Goal: Task Accomplishment & Management: Manage account settings

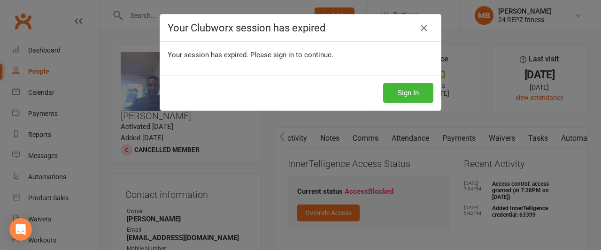
scroll to position [0, 134]
click at [398, 94] on button "Sign In" at bounding box center [408, 93] width 50 height 20
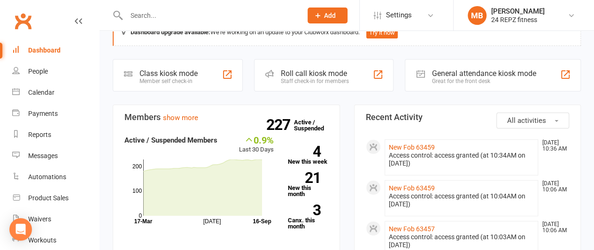
scroll to position [28, 0]
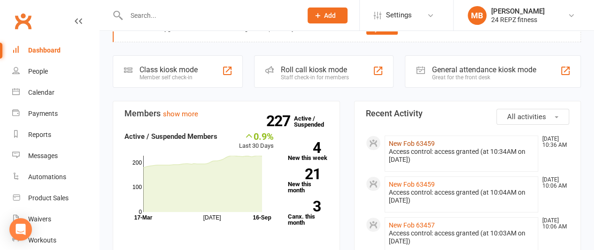
click at [407, 143] on link "New Fob 63459" at bounding box center [412, 144] width 46 height 8
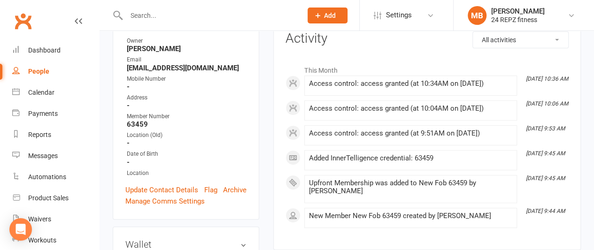
scroll to position [133, 0]
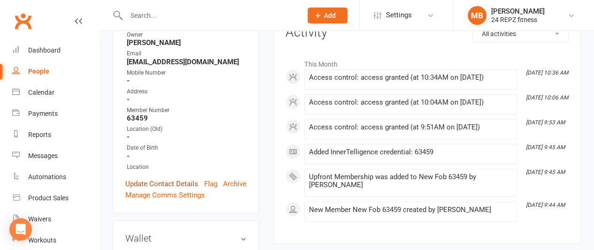
click at [159, 190] on link "Update Contact Details" at bounding box center [161, 184] width 73 height 11
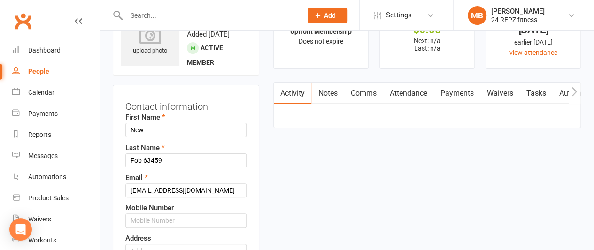
scroll to position [44, 0]
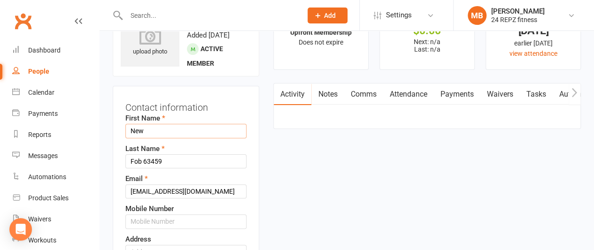
drag, startPoint x: 150, startPoint y: 152, endPoint x: 107, endPoint y: 156, distance: 43.5
type input "Malin"
drag, startPoint x: 141, startPoint y: 181, endPoint x: 97, endPoint y: 180, distance: 44.2
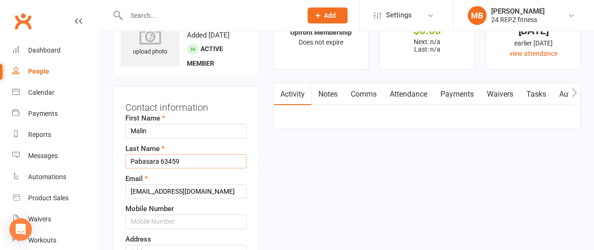
type input "Pabasara 63459"
drag, startPoint x: 198, startPoint y: 211, endPoint x: 86, endPoint y: 216, distance: 111.9
type input "[EMAIL_ADDRESS][DOMAIN_NAME]"
click at [186, 229] on input "text" at bounding box center [185, 222] width 121 height 14
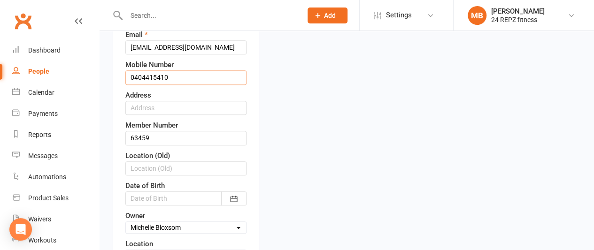
scroll to position [194, 0]
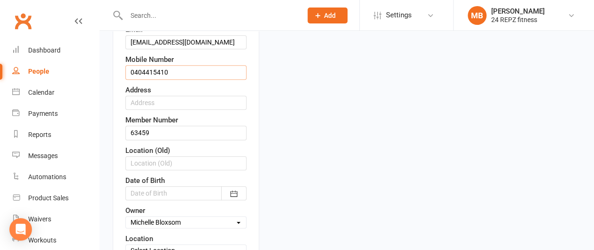
type input "0404415410"
click at [153, 110] on input "text" at bounding box center [185, 103] width 121 height 14
type input "[STREET_ADDRESS] Wandal"
click at [236, 199] on icon "button" at bounding box center [233, 193] width 9 height 9
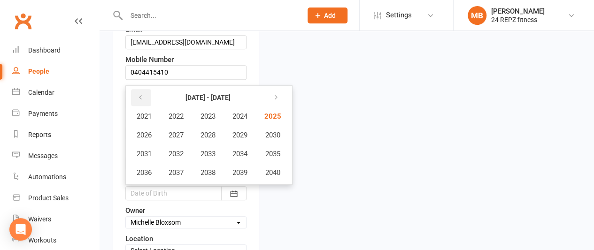
click at [141, 101] on icon "button" at bounding box center [140, 98] width 7 height 8
click at [176, 158] on span "1992" at bounding box center [176, 154] width 15 height 8
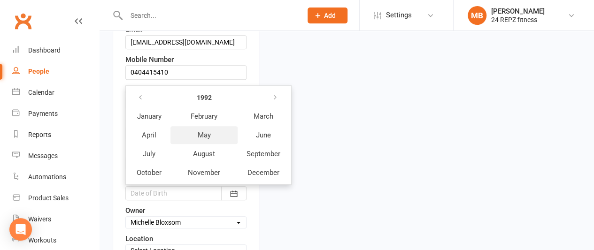
click at [209, 144] on button "May" at bounding box center [204, 135] width 67 height 18
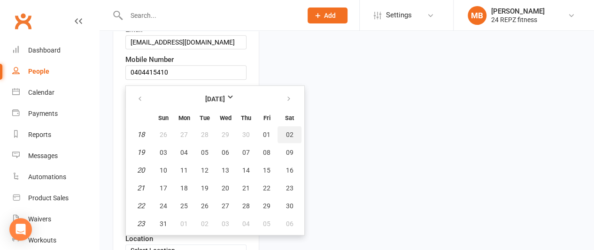
click at [290, 139] on span "02" at bounding box center [290, 135] width 8 height 8
type input "[DATE]"
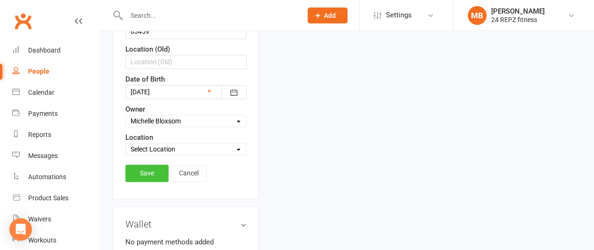
click at [147, 182] on link "Save" at bounding box center [146, 173] width 43 height 17
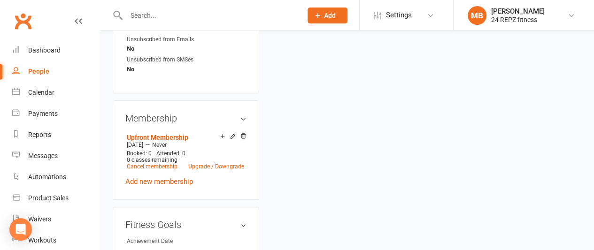
scroll to position [465, 0]
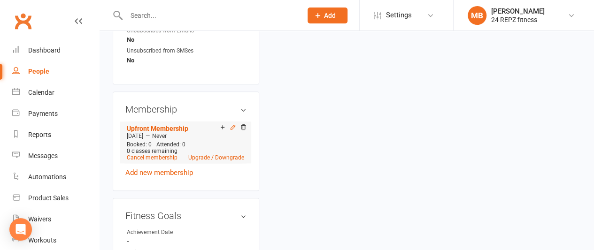
click at [232, 125] on icon at bounding box center [233, 127] width 7 height 7
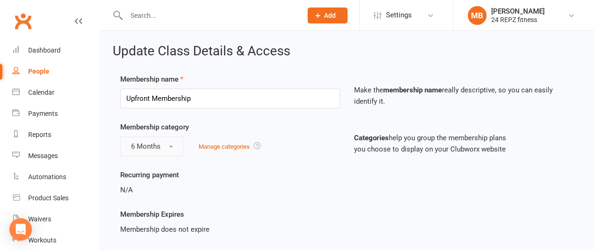
click at [169, 146] on span "button" at bounding box center [171, 147] width 4 height 2
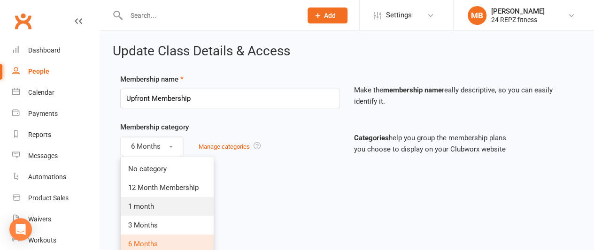
click at [138, 208] on span "1 month" at bounding box center [141, 207] width 26 height 8
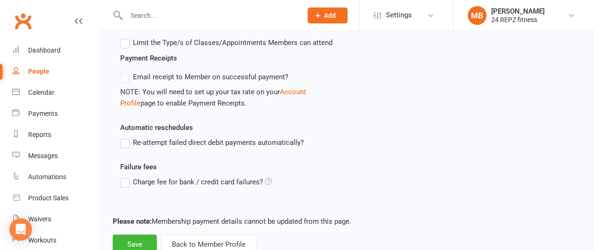
scroll to position [386, 0]
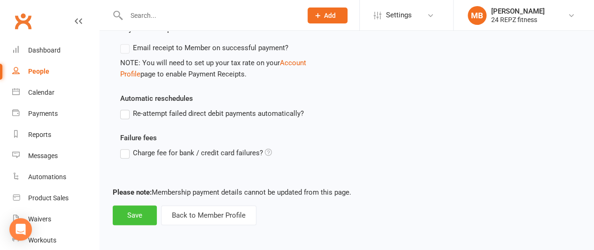
click at [133, 213] on button "Save" at bounding box center [135, 216] width 44 height 20
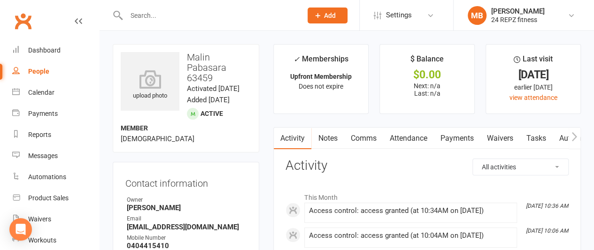
click at [0, 144] on li "Reports" at bounding box center [49, 135] width 99 height 21
click at [0, 136] on li "Reports" at bounding box center [49, 135] width 99 height 21
click at [0, 134] on li "Reports" at bounding box center [49, 135] width 99 height 21
click at [166, 18] on input "text" at bounding box center [210, 15] width 172 height 13
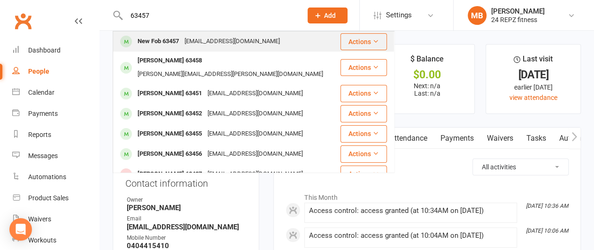
type input "63457"
click at [177, 39] on div "New Fob 63457" at bounding box center [158, 42] width 47 height 14
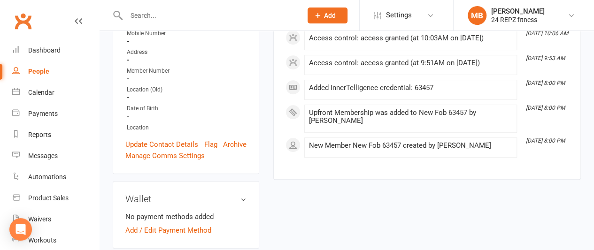
scroll to position [199, 0]
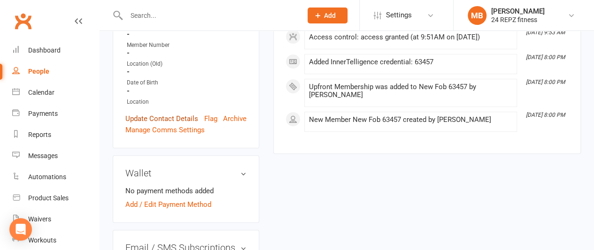
click at [170, 125] on link "Update Contact Details" at bounding box center [161, 118] width 73 height 11
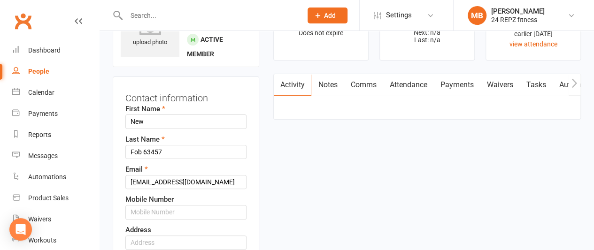
scroll to position [44, 0]
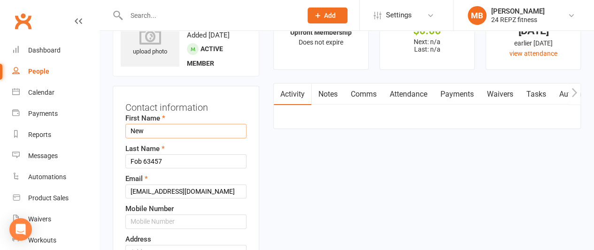
drag, startPoint x: 154, startPoint y: 151, endPoint x: 107, endPoint y: 156, distance: 46.7
type input "Lakshan"
drag, startPoint x: 143, startPoint y: 184, endPoint x: 93, endPoint y: 185, distance: 49.8
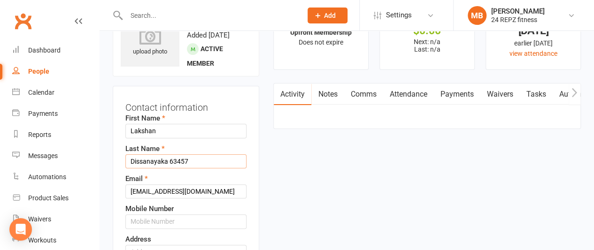
type input "Dissanayaka 63457"
drag, startPoint x: 197, startPoint y: 215, endPoint x: 76, endPoint y: 231, distance: 122.8
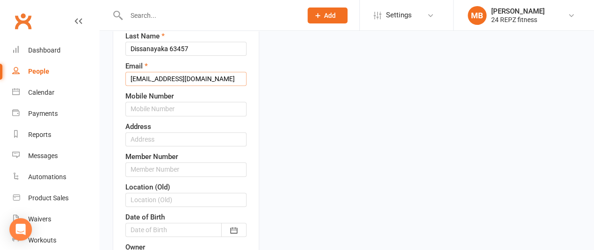
scroll to position [162, 0]
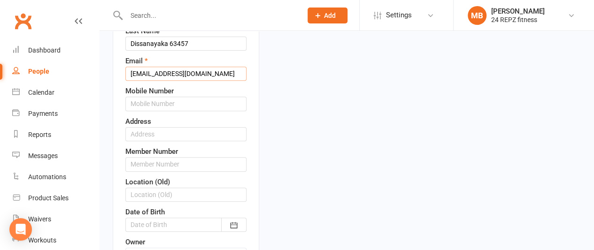
type input "[EMAIL_ADDRESS][DOMAIN_NAME]"
click at [163, 111] on input "text" at bounding box center [185, 104] width 121 height 14
type input "0408902505"
click at [167, 141] on input "text" at bounding box center [185, 134] width 121 height 14
type input "[STREET_ADDRESS] Wandal"
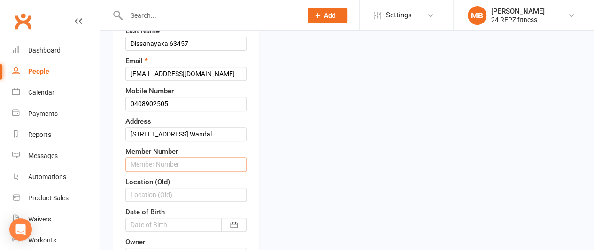
click at [200, 171] on input "text" at bounding box center [185, 164] width 121 height 14
type input "63457"
click at [236, 230] on icon "button" at bounding box center [233, 225] width 9 height 9
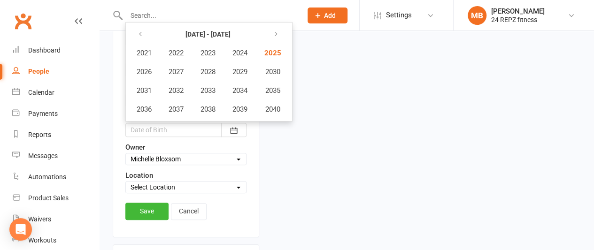
scroll to position [273, 0]
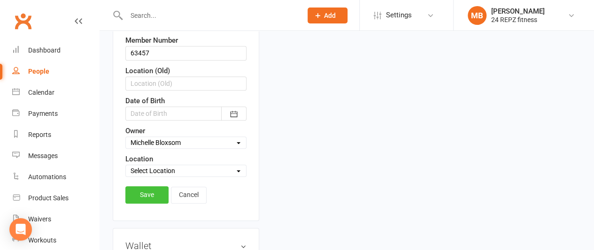
click at [157, 203] on link "Save" at bounding box center [146, 195] width 43 height 17
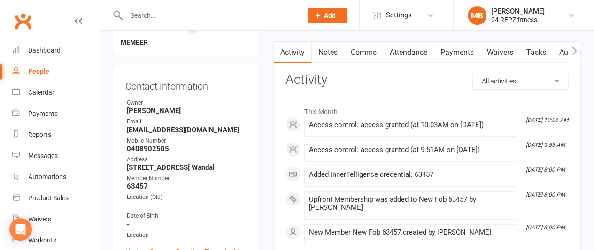
scroll to position [0, 0]
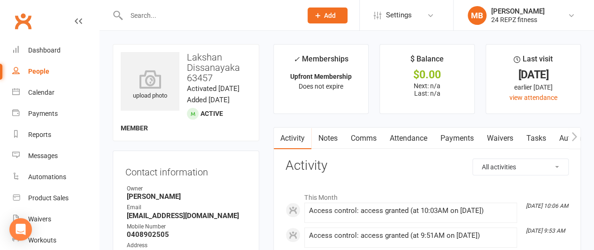
click at [160, 14] on input "text" at bounding box center [210, 15] width 172 height 13
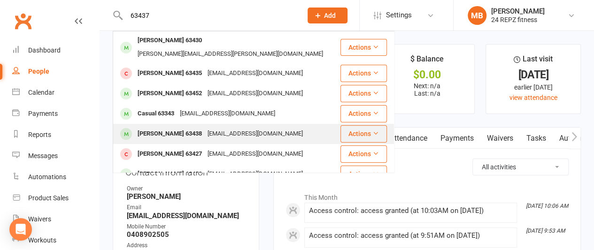
type input "63437"
click at [173, 125] on div "[PERSON_NAME] 63438 [EMAIL_ADDRESS][DOMAIN_NAME]" at bounding box center [227, 134] width 226 height 19
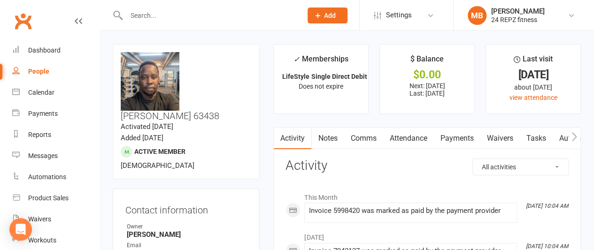
click at [460, 132] on link "Payments" at bounding box center [457, 139] width 47 height 22
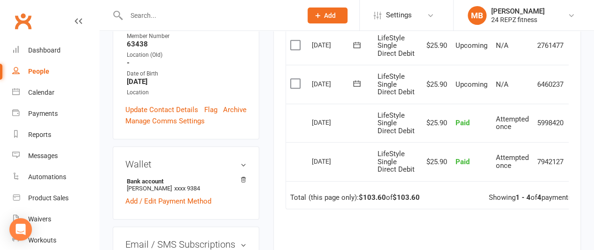
scroll to position [0, 19]
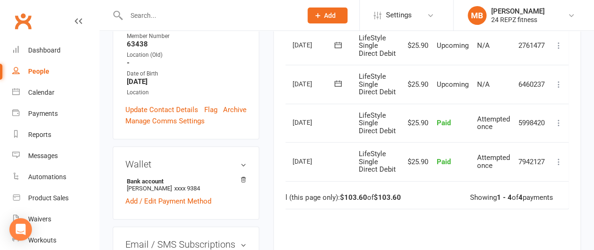
click at [559, 83] on icon at bounding box center [558, 84] width 9 height 9
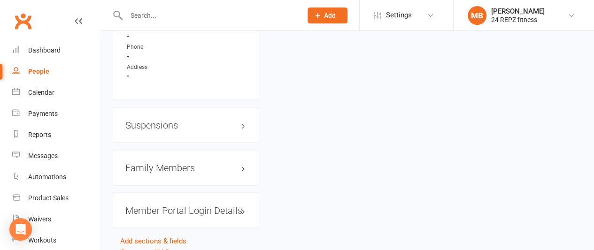
scroll to position [855, 0]
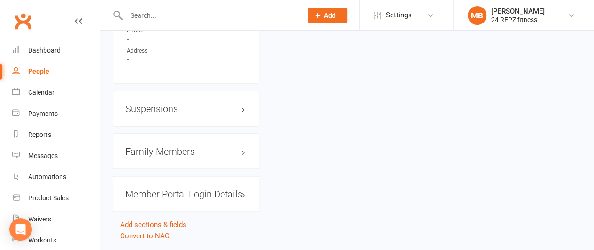
click at [156, 103] on h3 "Suspensions" at bounding box center [185, 108] width 121 height 10
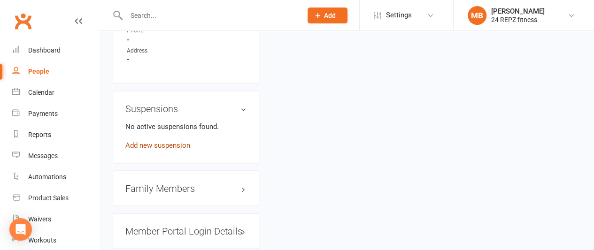
click at [156, 141] on link "Add new suspension" at bounding box center [157, 145] width 65 height 8
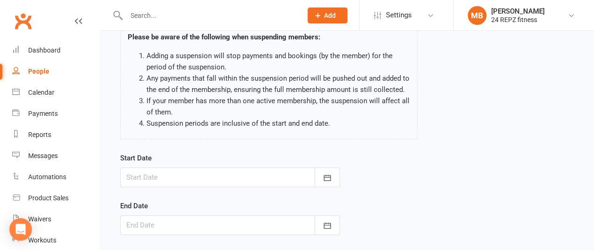
scroll to position [68, 0]
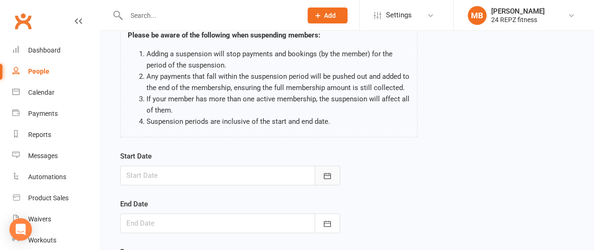
click at [330, 173] on icon "button" at bounding box center [327, 176] width 7 height 6
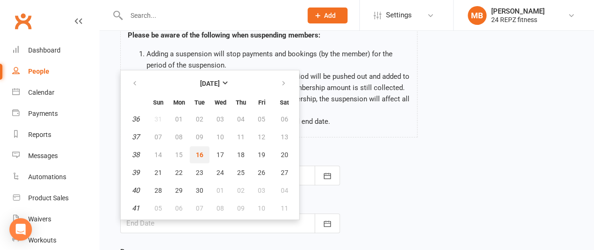
click at [197, 152] on span "16" at bounding box center [200, 155] width 8 height 8
type input "[DATE]"
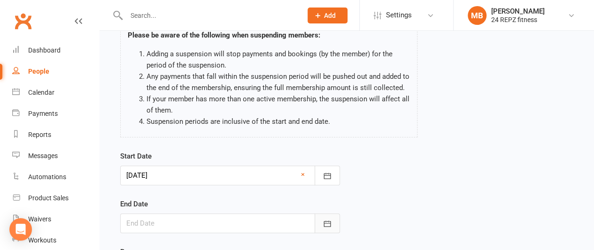
click at [327, 221] on icon "button" at bounding box center [327, 223] width 9 height 9
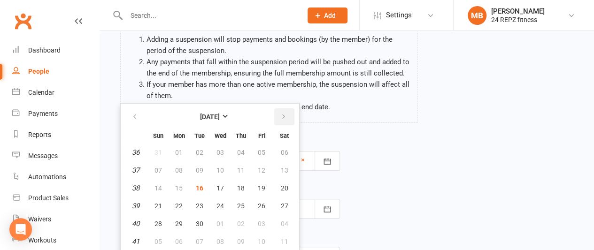
click at [287, 111] on button "button" at bounding box center [284, 117] width 20 height 17
click at [217, 168] on span "10" at bounding box center [221, 171] width 8 height 8
type input "[DATE]"
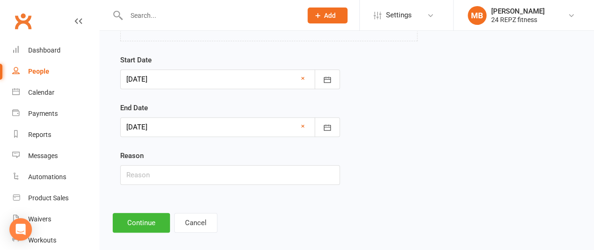
scroll to position [172, 0]
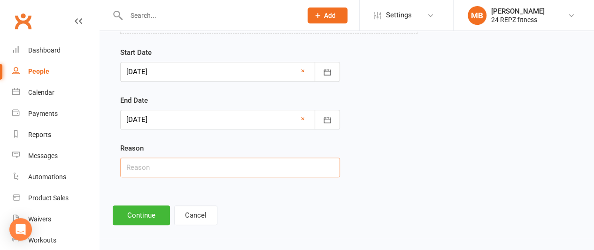
click at [148, 168] on input "text" at bounding box center [230, 168] width 220 height 20
type input "Going overseas"
click at [141, 215] on button "Continue" at bounding box center [141, 216] width 57 height 20
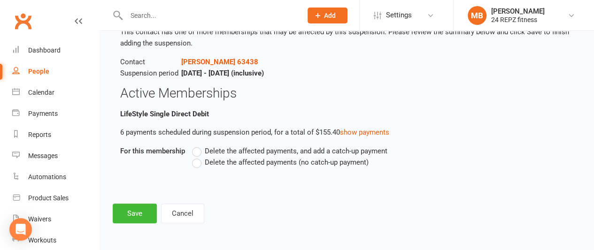
scroll to position [0, 0]
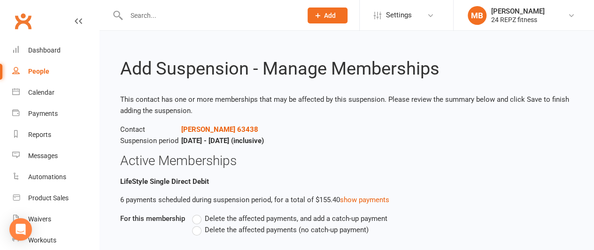
click at [196, 231] on label "Delete the affected payments (no catch-up payment)" at bounding box center [280, 230] width 177 height 11
click at [196, 225] on input "Delete the affected payments (no catch-up payment)" at bounding box center [195, 225] width 6 height 0
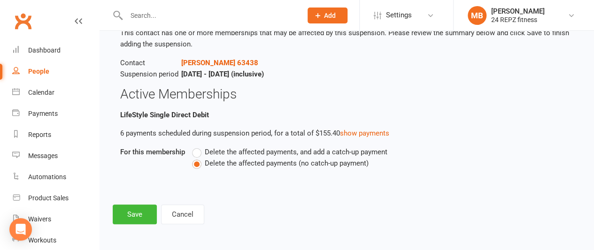
scroll to position [67, 0]
click at [132, 211] on button "Save" at bounding box center [135, 215] width 44 height 20
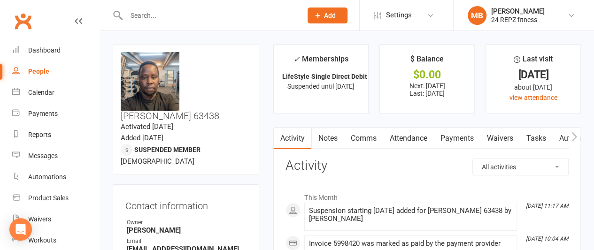
click at [450, 139] on link "Payments" at bounding box center [457, 139] width 47 height 22
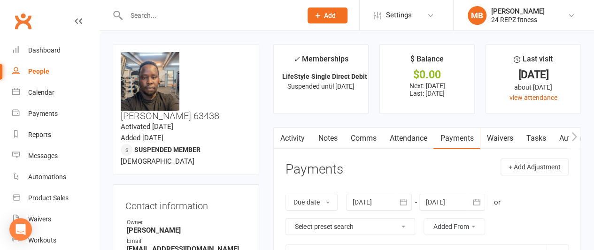
click at [160, 18] on input "text" at bounding box center [210, 15] width 172 height 13
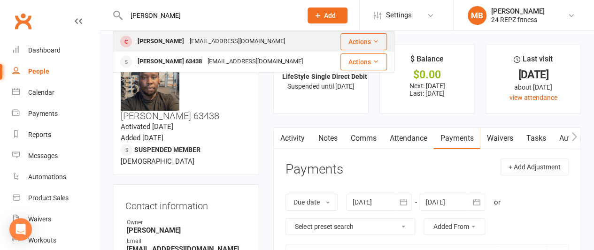
type input "[PERSON_NAME]"
click at [157, 45] on div "[PERSON_NAME]" at bounding box center [161, 42] width 52 height 14
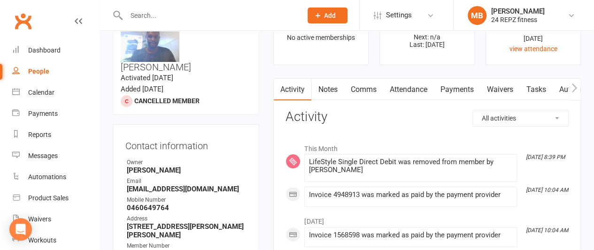
scroll to position [54, 0]
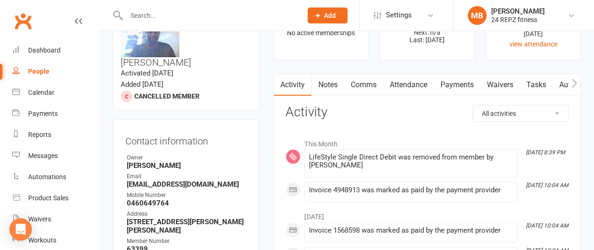
click at [459, 86] on link "Payments" at bounding box center [457, 85] width 47 height 22
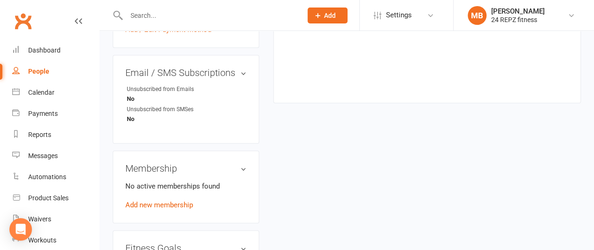
scroll to position [436, 0]
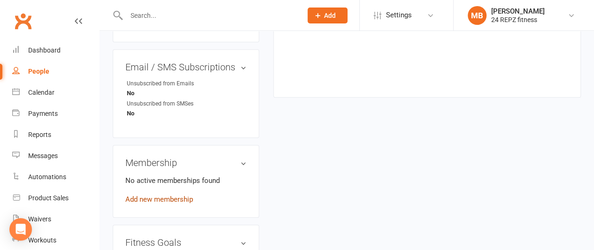
click at [157, 195] on link "Add new membership" at bounding box center [159, 199] width 68 height 8
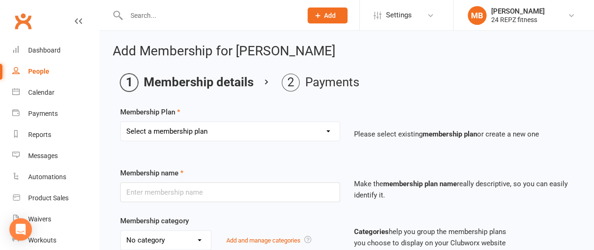
click at [203, 128] on select "Select a membership plan Create new Membership Plan LifeStyle Family - Direct D…" at bounding box center [230, 131] width 219 height 19
select select "4"
click at [121, 122] on select "Select a membership plan Create new Membership Plan LifeStyle Family - Direct D…" at bounding box center [230, 131] width 219 height 19
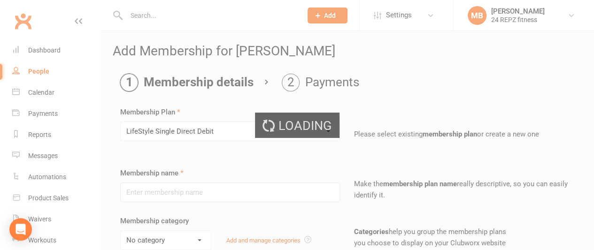
type input "LifeStyle Single Direct Debit"
select select "6"
type input "0"
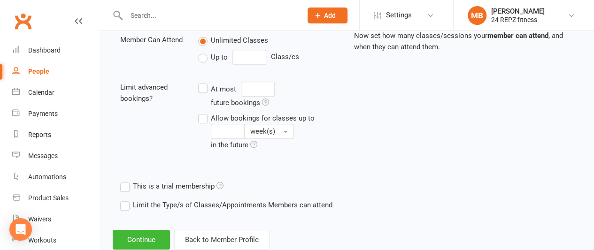
scroll to position [367, 0]
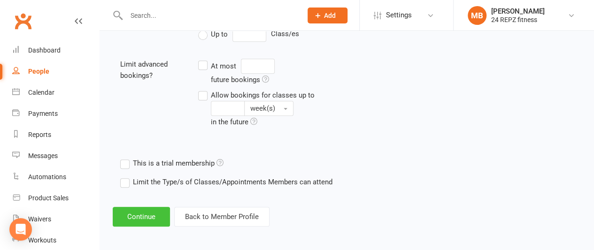
click at [138, 218] on button "Continue" at bounding box center [141, 217] width 57 height 20
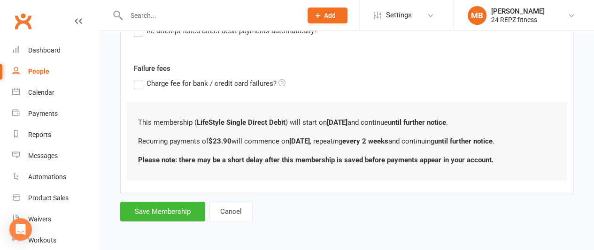
scroll to position [0, 0]
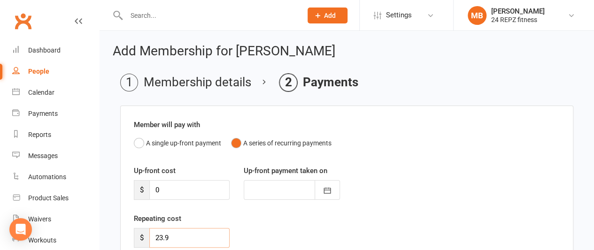
drag, startPoint x: 174, startPoint y: 237, endPoint x: 121, endPoint y: 239, distance: 53.1
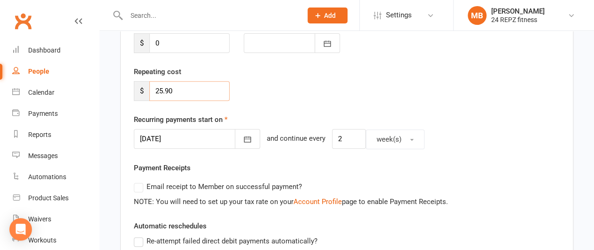
scroll to position [149, 0]
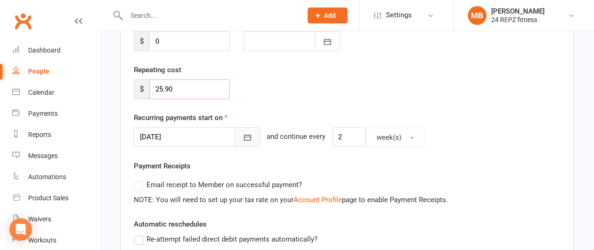
type input "25.90"
click at [243, 133] on icon "button" at bounding box center [247, 137] width 9 height 9
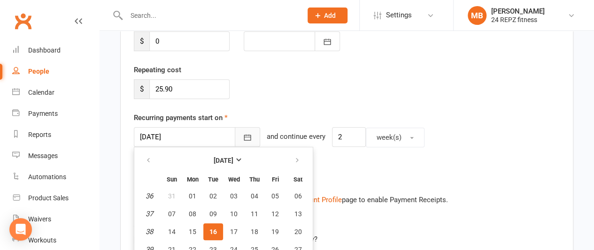
scroll to position [192, 0]
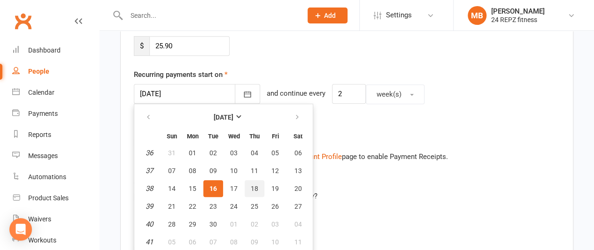
click at [255, 186] on span "18" at bounding box center [255, 189] width 8 height 8
type input "[DATE]"
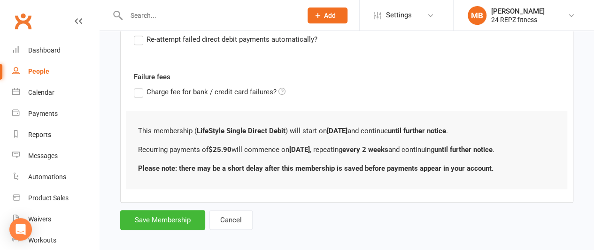
scroll to position [355, 0]
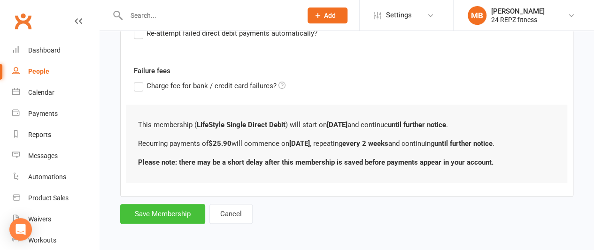
click at [162, 216] on button "Save Membership" at bounding box center [162, 214] width 85 height 20
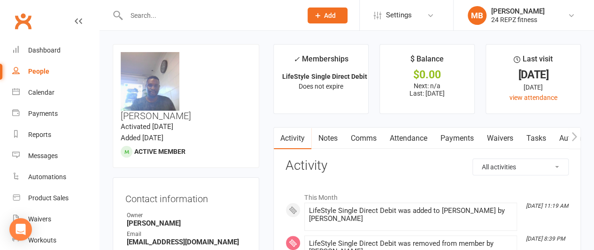
click at [161, 16] on input "text" at bounding box center [210, 15] width 172 height 13
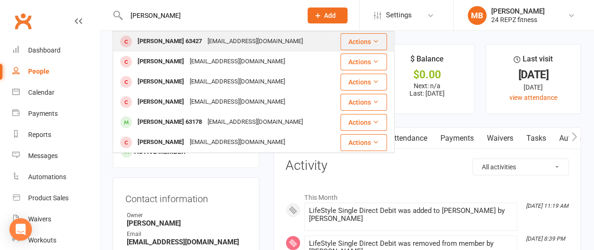
type input "[PERSON_NAME]"
click at [164, 40] on div "[PERSON_NAME] 63427" at bounding box center [170, 42] width 70 height 14
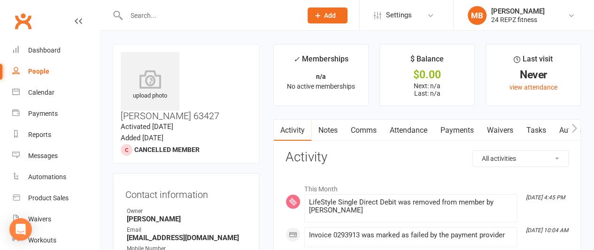
click at [153, 16] on input "text" at bounding box center [210, 15] width 172 height 13
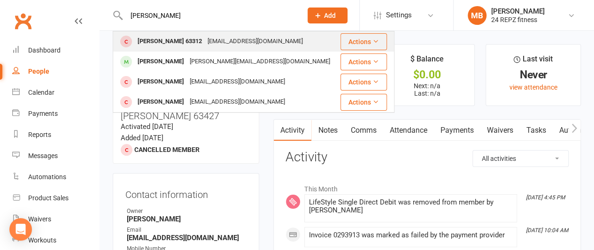
type input "[PERSON_NAME]"
click at [159, 41] on div "[PERSON_NAME] 63312" at bounding box center [170, 42] width 70 height 14
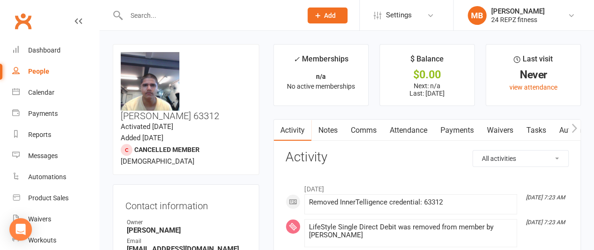
click at [177, 16] on input "text" at bounding box center [210, 15] width 172 height 13
type input "c"
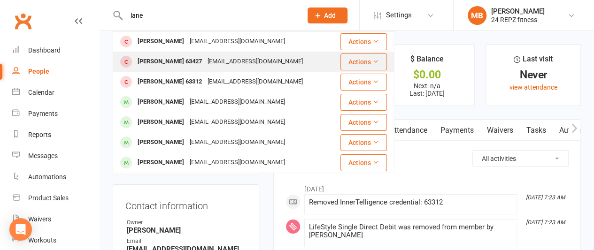
type input "lane"
click at [171, 57] on div "[PERSON_NAME] 63427" at bounding box center [170, 62] width 70 height 14
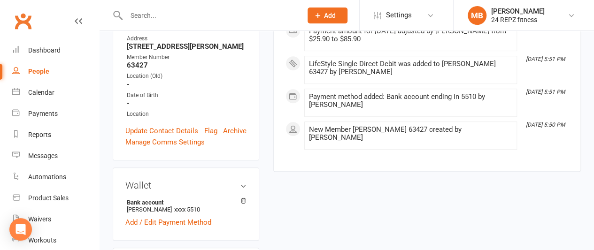
scroll to position [238, 0]
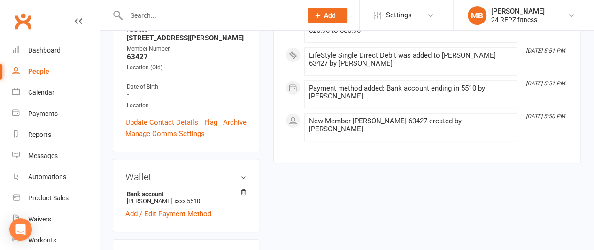
click at [167, 18] on input "text" at bounding box center [210, 15] width 172 height 13
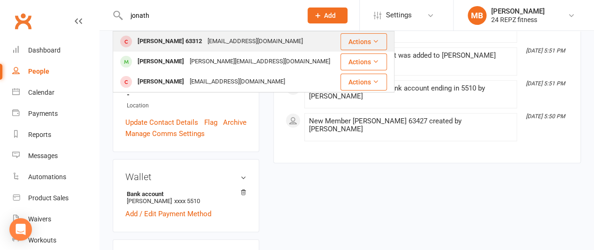
type input "jonath"
click at [171, 36] on div "[PERSON_NAME] 63312" at bounding box center [170, 42] width 70 height 14
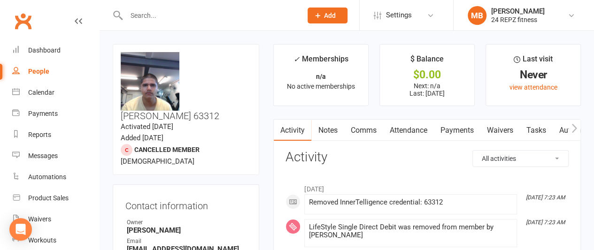
click at [163, 13] on input "text" at bounding box center [210, 15] width 172 height 13
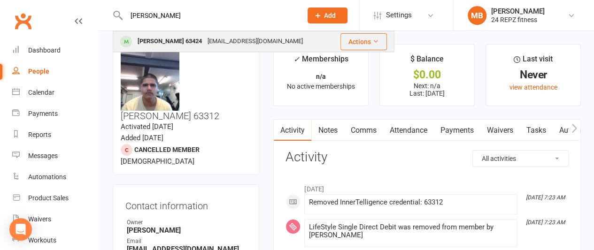
type input "[PERSON_NAME]"
click at [171, 41] on div "[PERSON_NAME] 63424" at bounding box center [170, 42] width 70 height 14
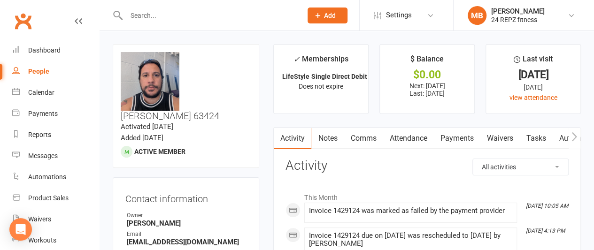
click at [159, 18] on input "text" at bounding box center [210, 15] width 172 height 13
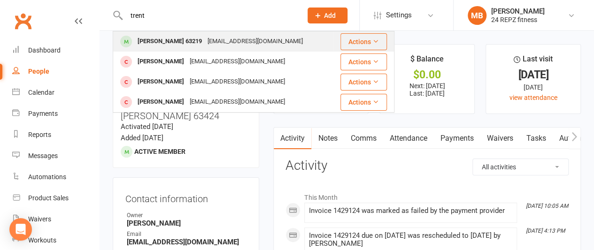
type input "trent"
click at [172, 43] on div "[PERSON_NAME] 63219" at bounding box center [170, 42] width 70 height 14
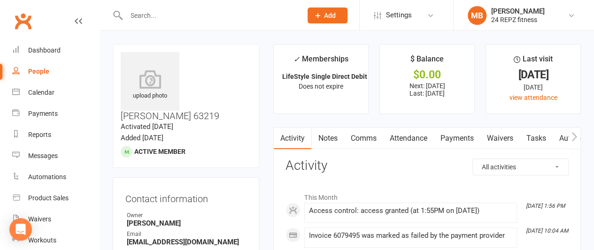
click at [460, 140] on link "Payments" at bounding box center [457, 139] width 47 height 22
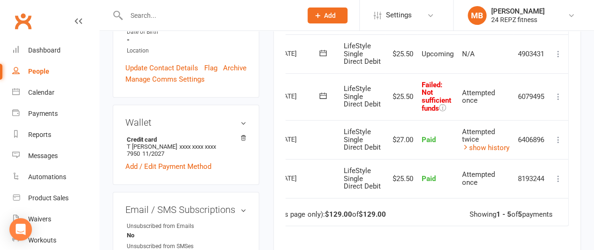
scroll to position [300, 0]
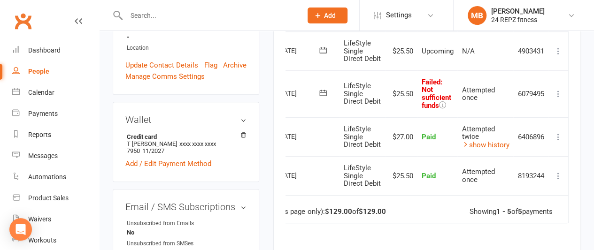
click at [558, 92] on icon at bounding box center [558, 93] width 9 height 9
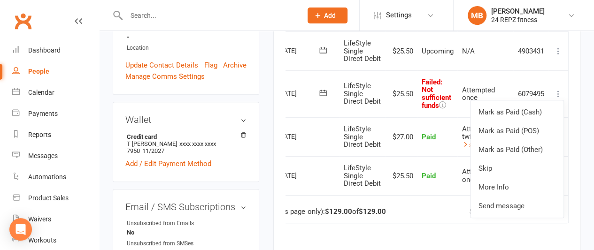
click at [413, 207] on td "Total (this page only): $129.00 of $129.00 Showing 1 - 5 of 5 payments" at bounding box center [410, 209] width 316 height 28
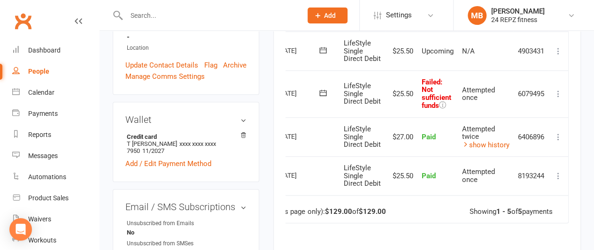
click at [320, 91] on icon at bounding box center [323, 93] width 7 height 6
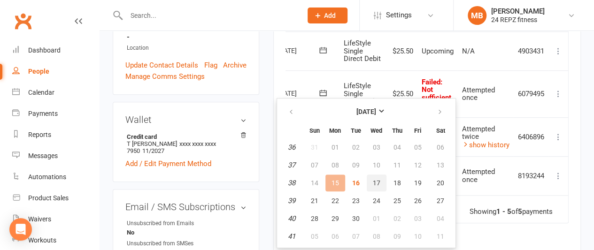
click at [373, 180] on span "17" at bounding box center [377, 183] width 8 height 8
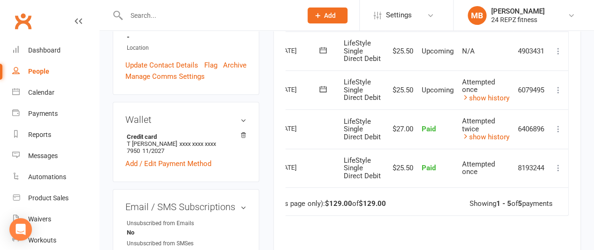
click at [558, 86] on icon at bounding box center [558, 90] width 9 height 9
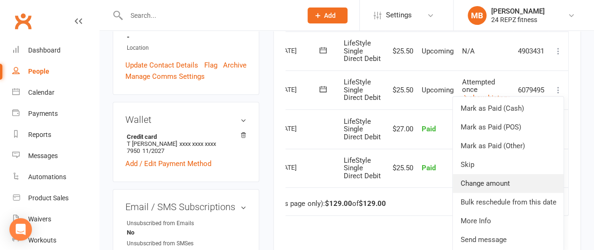
click at [500, 176] on link "Change amount" at bounding box center [508, 183] width 111 height 19
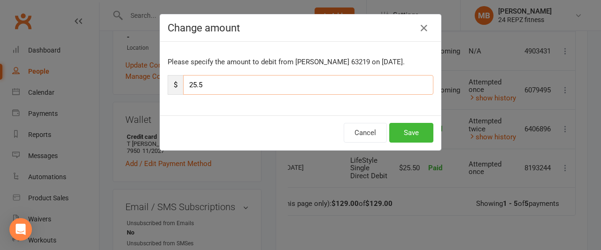
drag, startPoint x: 211, startPoint y: 86, endPoint x: 139, endPoint y: 91, distance: 72.5
click at [139, 91] on div "Change amount Please specify the amount to debit from [PERSON_NAME] 63219 on [D…" at bounding box center [300, 125] width 601 height 250
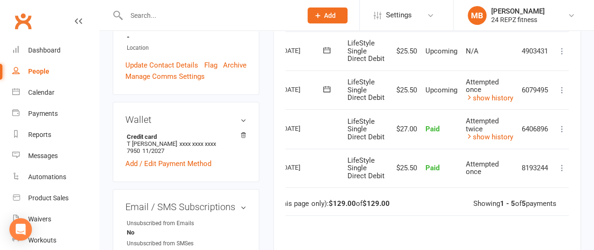
click at [562, 86] on icon at bounding box center [562, 90] width 9 height 9
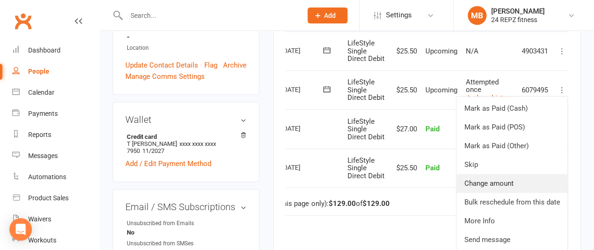
click at [487, 188] on link "Change amount" at bounding box center [512, 183] width 111 height 19
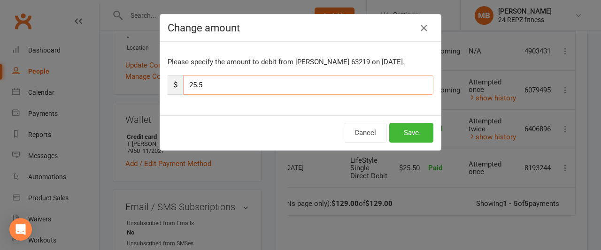
click at [214, 84] on input "25.5" at bounding box center [308, 85] width 250 height 20
type input "27"
click at [405, 130] on button "Save" at bounding box center [412, 133] width 44 height 20
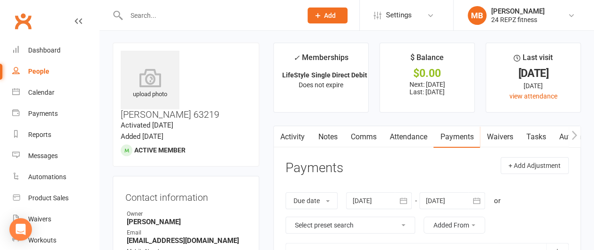
scroll to position [0, 0]
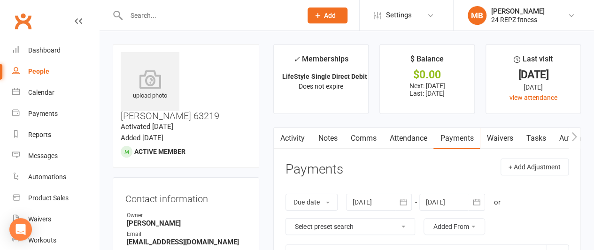
click at [164, 15] on input "text" at bounding box center [210, 15] width 172 height 13
click at [332, 13] on span "Add" at bounding box center [330, 16] width 12 height 8
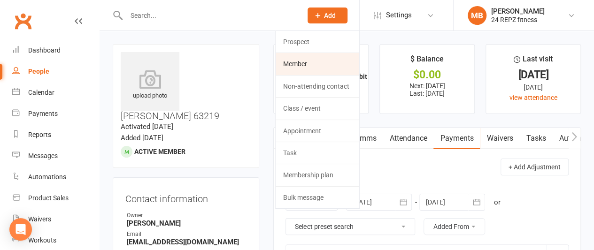
click at [305, 63] on link "Member" at bounding box center [318, 64] width 84 height 22
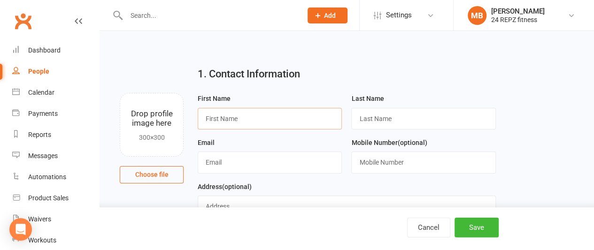
click at [260, 118] on input "text" at bounding box center [270, 119] width 144 height 22
type input "New"
type input "F"
type input "Member 63437"
click at [241, 162] on input "text" at bounding box center [270, 163] width 144 height 22
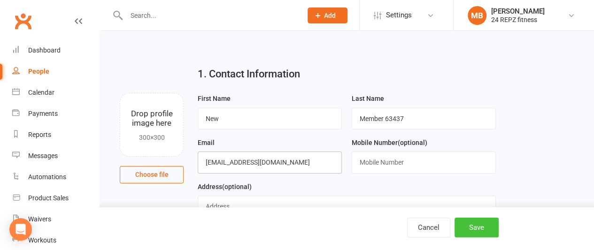
type input "[EMAIL_ADDRESS][DOMAIN_NAME]"
click at [480, 234] on button "Save" at bounding box center [477, 228] width 44 height 20
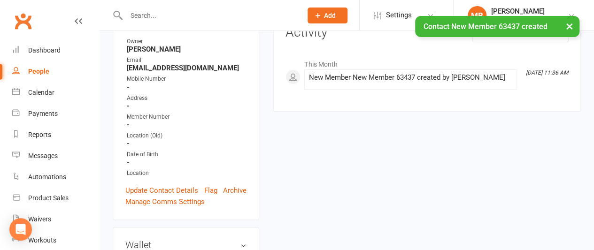
scroll to position [157, 0]
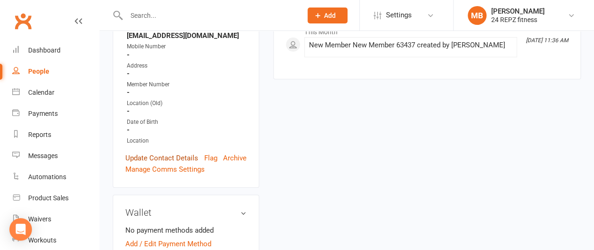
click at [167, 162] on link "Update Contact Details" at bounding box center [161, 158] width 73 height 11
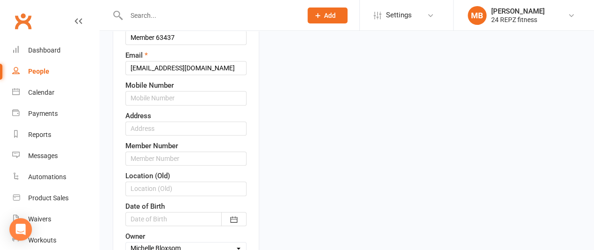
scroll to position [180, 0]
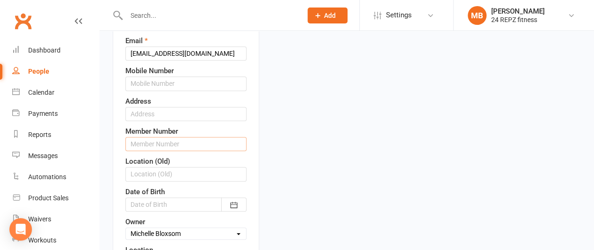
click at [194, 150] on input "text" at bounding box center [185, 144] width 121 height 14
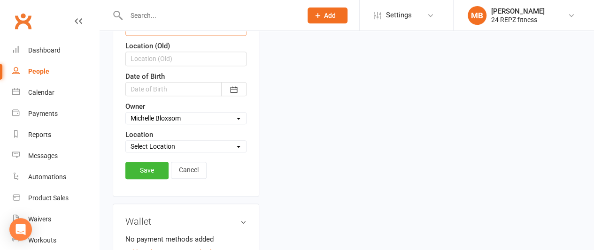
scroll to position [337, 0]
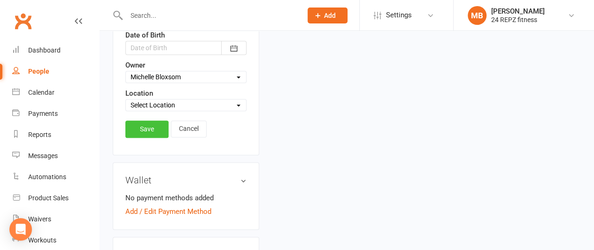
type input "63437"
click at [144, 138] on link "Save" at bounding box center [146, 129] width 43 height 17
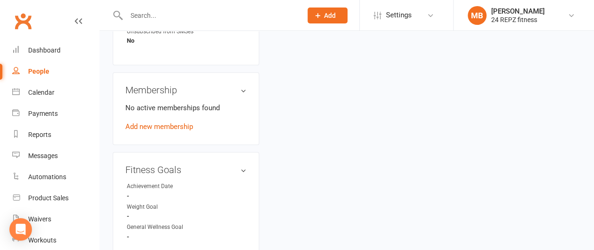
scroll to position [484, 0]
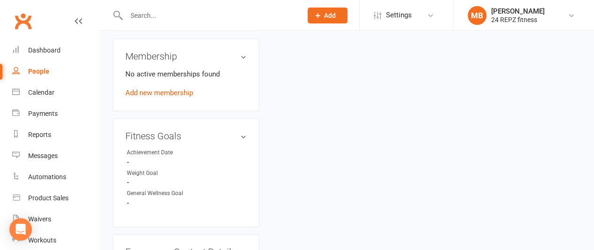
click at [153, 94] on div "No active memberships found Add new membership" at bounding box center [185, 84] width 121 height 30
click at [153, 97] on link "Add new membership" at bounding box center [159, 93] width 68 height 8
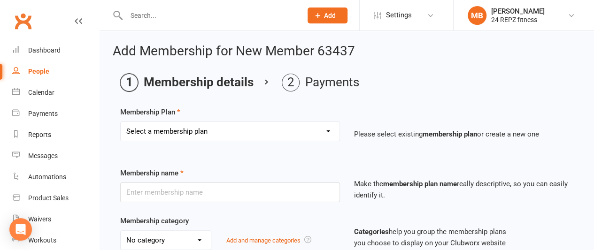
click at [203, 126] on select "Select a membership plan Create new Membership Plan LifeStyle Family - Direct D…" at bounding box center [230, 131] width 219 height 19
select select "4"
click at [121, 122] on select "Select a membership plan Create new Membership Plan LifeStyle Family - Direct D…" at bounding box center [230, 131] width 219 height 19
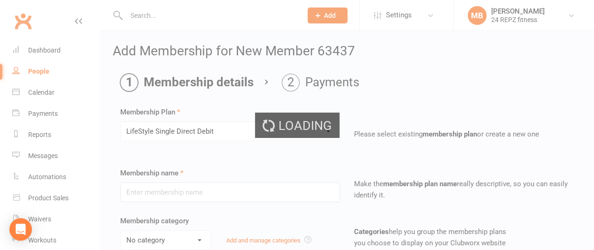
type input "LifeStyle Single Direct Debit"
select select "6"
type input "0"
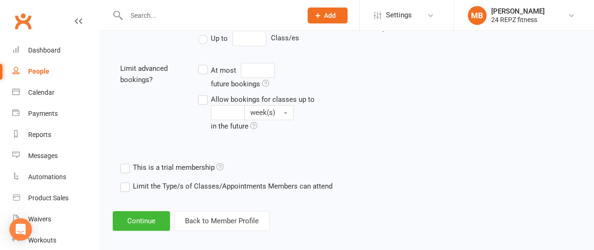
scroll to position [367, 0]
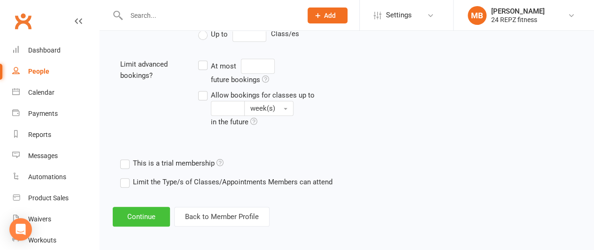
click at [146, 211] on button "Continue" at bounding box center [141, 217] width 57 height 20
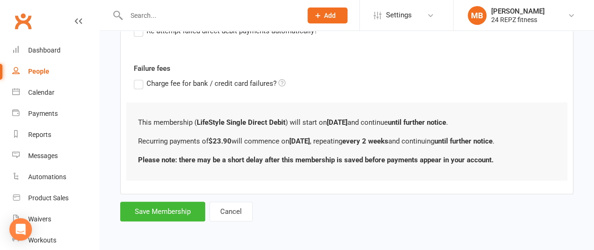
scroll to position [0, 0]
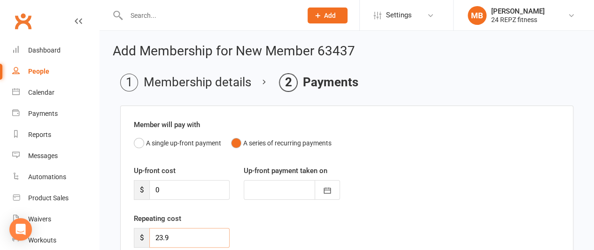
drag, startPoint x: 179, startPoint y: 236, endPoint x: 138, endPoint y: 238, distance: 40.9
click at [138, 238] on div "$ 23.9" at bounding box center [182, 238] width 96 height 20
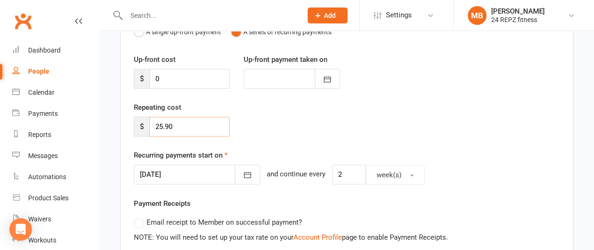
scroll to position [97, 0]
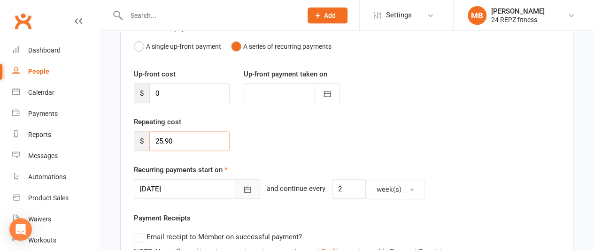
type input "25.90"
click at [243, 187] on icon "button" at bounding box center [247, 189] width 9 height 9
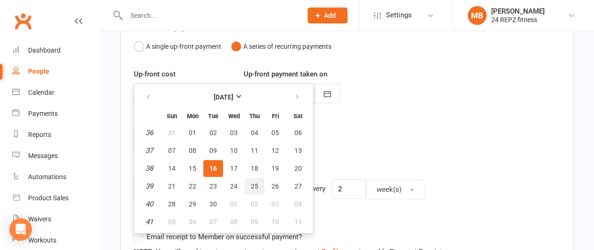
click at [253, 184] on span "25" at bounding box center [255, 187] width 8 height 8
type input "[DATE]"
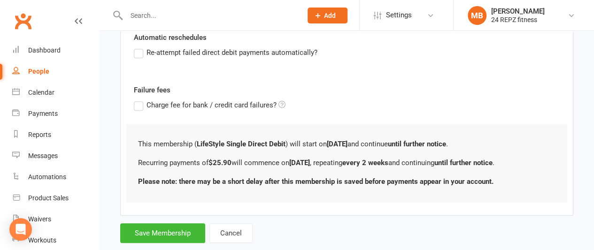
scroll to position [355, 0]
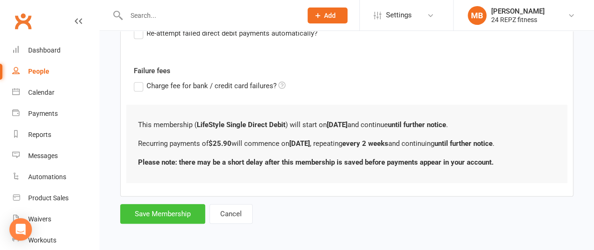
click at [165, 215] on button "Save Membership" at bounding box center [162, 214] width 85 height 20
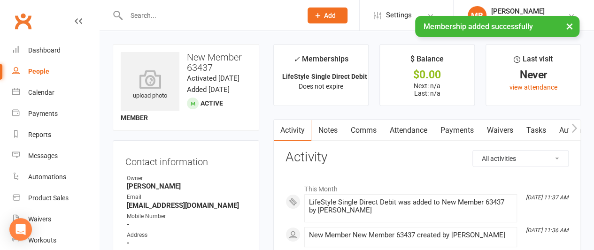
click at [573, 125] on icon "button" at bounding box center [575, 129] width 6 height 10
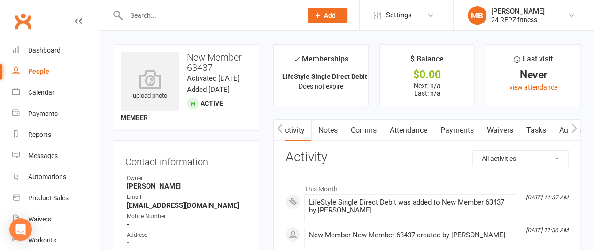
scroll to position [0, 139]
click at [545, 128] on link "Access Control" at bounding box center [549, 131] width 62 height 22
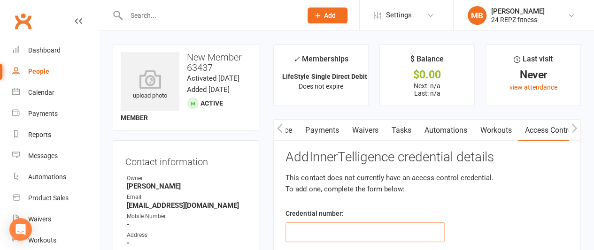
click at [304, 233] on input "text" at bounding box center [365, 233] width 159 height 20
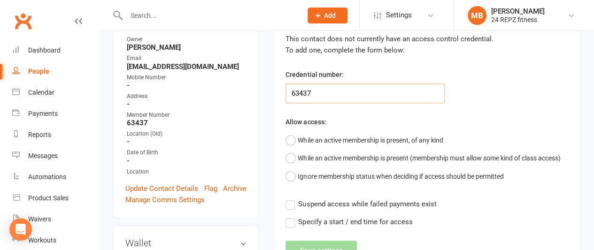
scroll to position [160, 0]
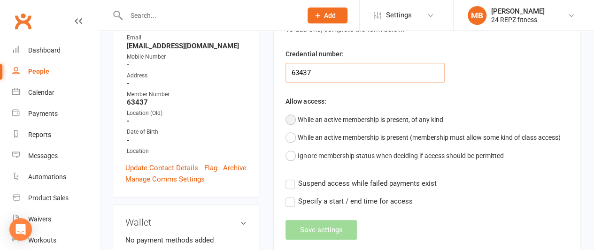
type input "63437"
click at [287, 114] on button "While an active membership is present, of any kind" at bounding box center [364, 120] width 157 height 18
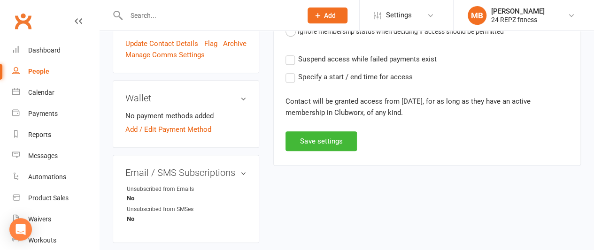
scroll to position [290, 0]
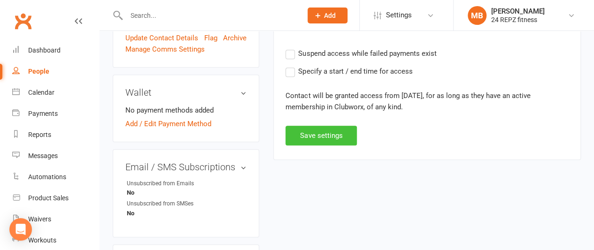
click at [327, 135] on button "Save settings" at bounding box center [321, 136] width 71 height 20
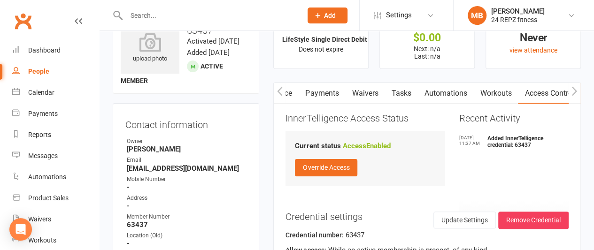
scroll to position [0, 0]
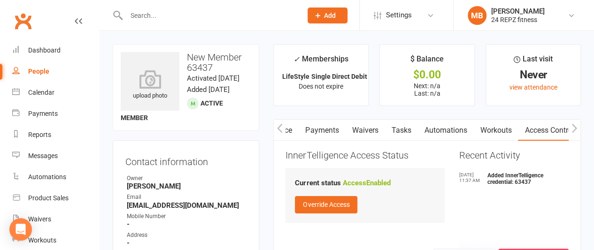
click at [166, 22] on input "text" at bounding box center [210, 15] width 172 height 13
click at [275, 108] on main "✓ Memberships LifeStyle Single Direct Debit Does not expire $ Balance $0.00 Nex…" at bounding box center [427, 189] width 322 height 291
click at [168, 17] on input "text" at bounding box center [210, 15] width 172 height 13
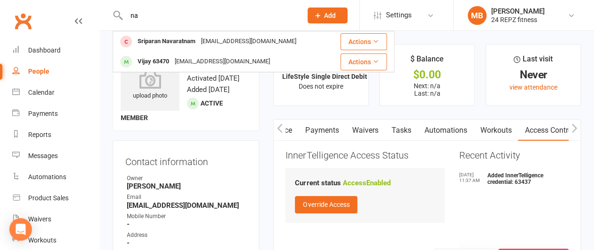
type input "n"
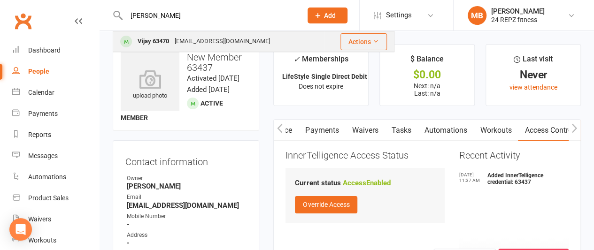
type input "[PERSON_NAME]"
click at [165, 39] on div "Vijay 63470" at bounding box center [153, 42] width 37 height 14
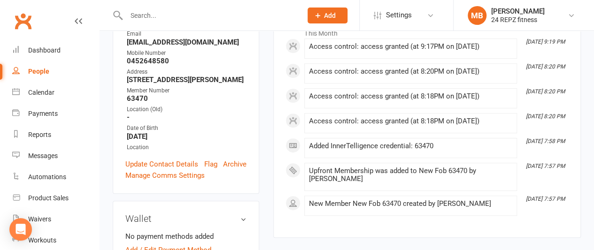
scroll to position [165, 0]
click at [157, 169] on link "Update Contact Details" at bounding box center [161, 163] width 73 height 11
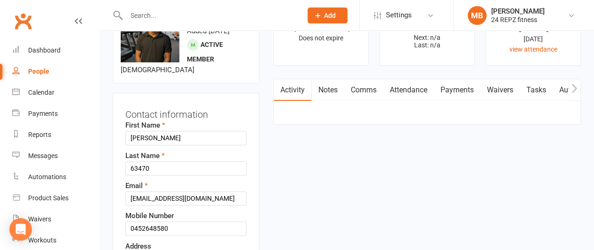
scroll to position [44, 0]
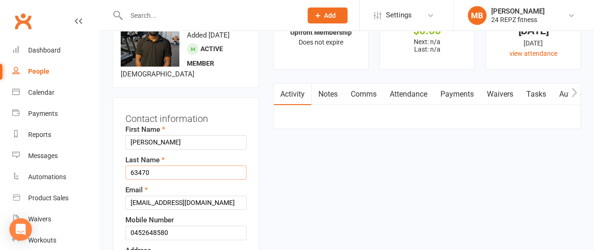
click at [132, 180] on input "63470" at bounding box center [185, 173] width 121 height 14
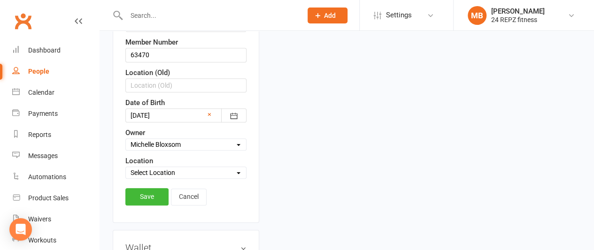
scroll to position [332, 0]
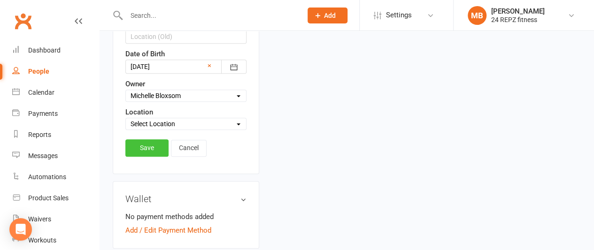
type input "[PERSON_NAME] 63470"
click at [144, 156] on link "Save" at bounding box center [146, 148] width 43 height 17
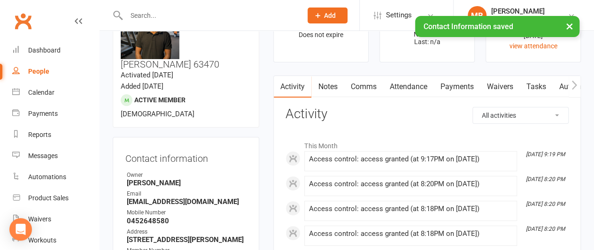
scroll to position [0, 0]
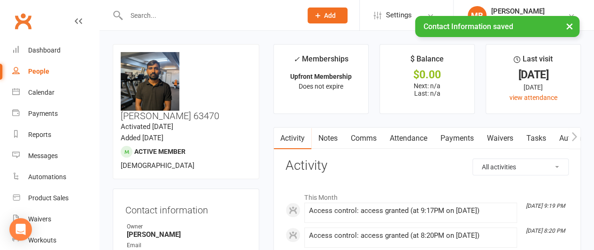
click at [152, 15] on input "text" at bounding box center [210, 15] width 172 height 13
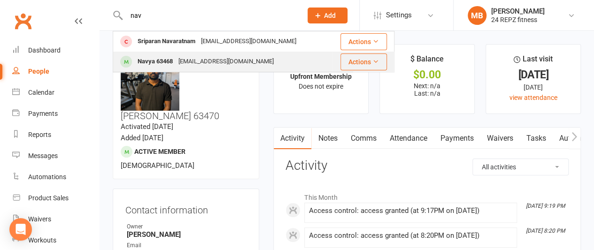
type input "nav"
click at [159, 61] on div "Navya 63468" at bounding box center [155, 62] width 41 height 14
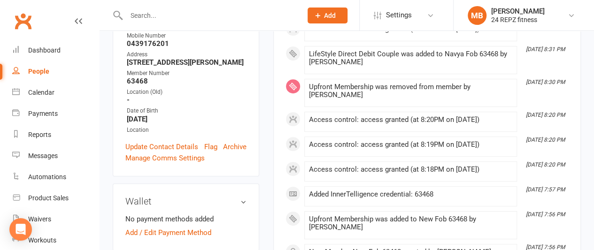
scroll to position [207, 0]
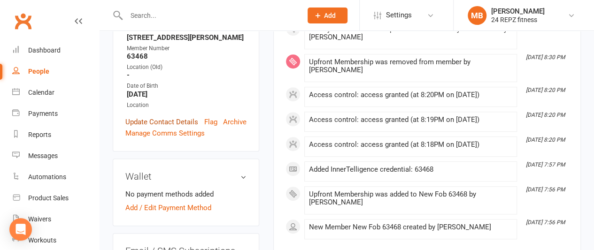
click at [151, 128] on link "Update Contact Details" at bounding box center [161, 122] width 73 height 11
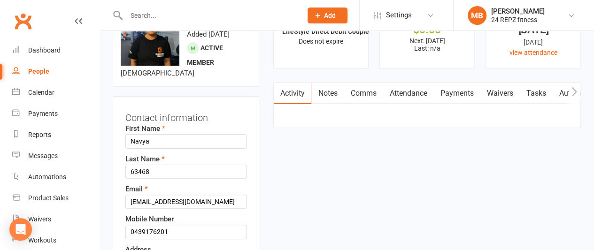
scroll to position [44, 0]
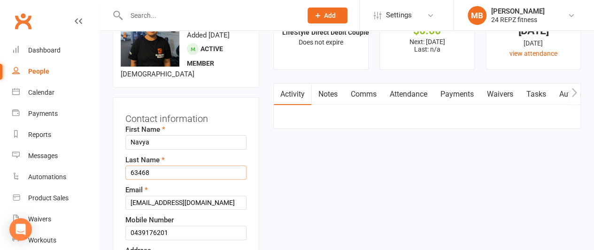
click at [131, 180] on input "63468" at bounding box center [185, 173] width 121 height 14
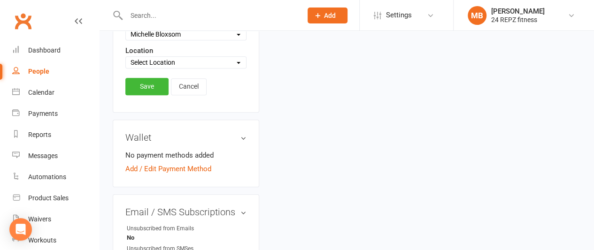
scroll to position [398, 0]
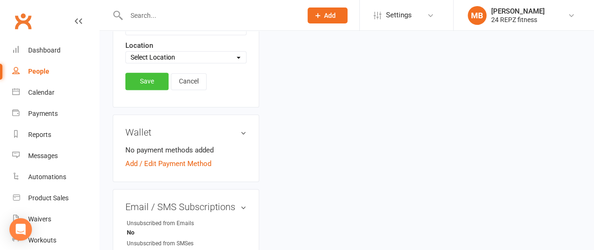
type input "[PERSON_NAME] 63468"
click at [148, 90] on link "Save" at bounding box center [146, 81] width 43 height 17
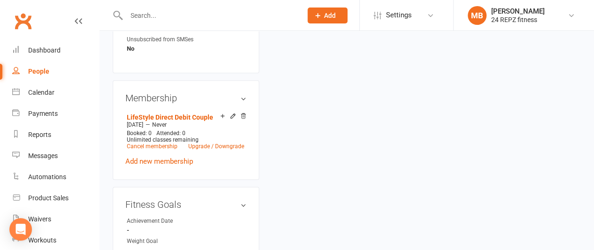
scroll to position [499, 0]
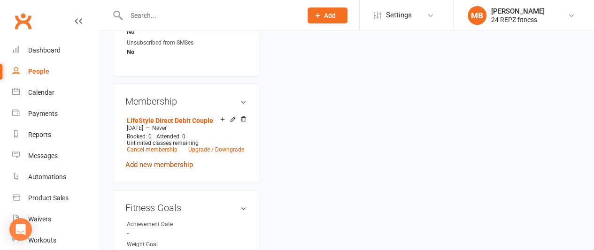
click at [161, 161] on link "Add new membership" at bounding box center [159, 165] width 68 height 8
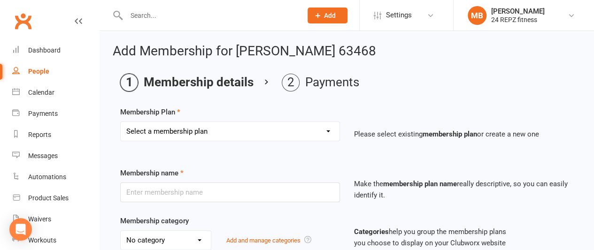
click at [190, 129] on select "Select a membership plan Create new Membership Plan LifeStyle Family - Direct D…" at bounding box center [230, 131] width 219 height 19
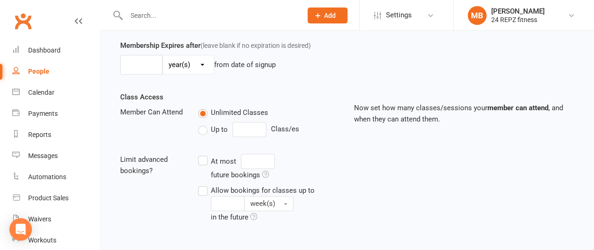
scroll to position [367, 0]
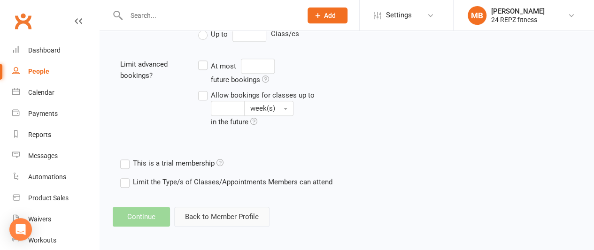
click at [223, 211] on button "Back to Member Profile" at bounding box center [221, 217] width 95 height 20
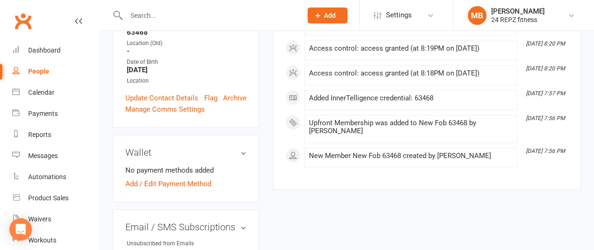
scroll to position [266, 0]
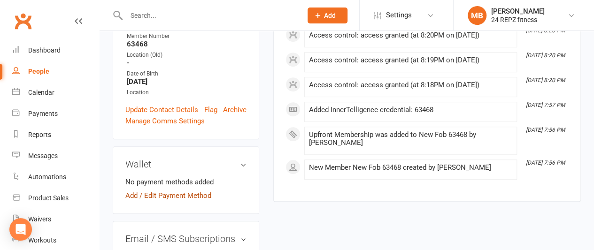
click at [164, 190] on link "Add / Edit Payment Method" at bounding box center [168, 195] width 86 height 11
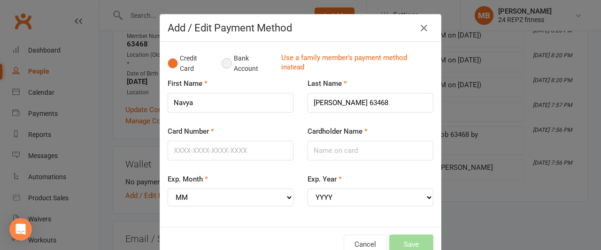
click at [226, 63] on button "Bank Account" at bounding box center [248, 63] width 52 height 29
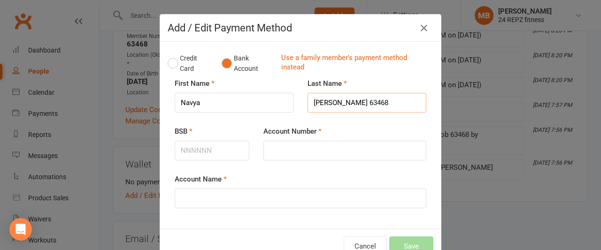
drag, startPoint x: 380, startPoint y: 105, endPoint x: 340, endPoint y: 99, distance: 40.8
click at [340, 99] on input "[PERSON_NAME] 63468" at bounding box center [367, 103] width 119 height 20
type input "[GEOGRAPHIC_DATA]"
click at [200, 150] on input "BSB" at bounding box center [212, 151] width 75 height 20
type input "084970"
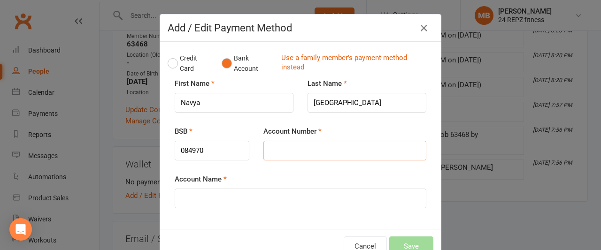
click at [284, 153] on input "Account Number" at bounding box center [345, 151] width 163 height 20
type input "413507969"
click at [195, 197] on input "Account Name" at bounding box center [301, 199] width 252 height 20
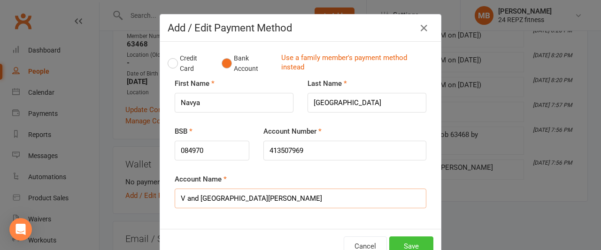
type input "V and [GEOGRAPHIC_DATA][PERSON_NAME]"
click at [405, 241] on button "Save" at bounding box center [412, 247] width 44 height 20
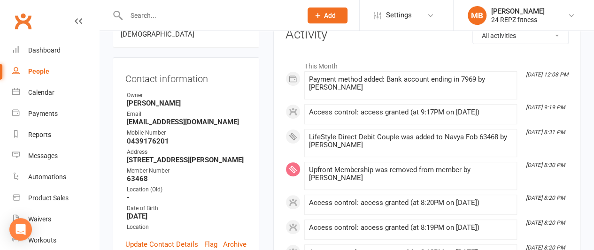
scroll to position [0, 0]
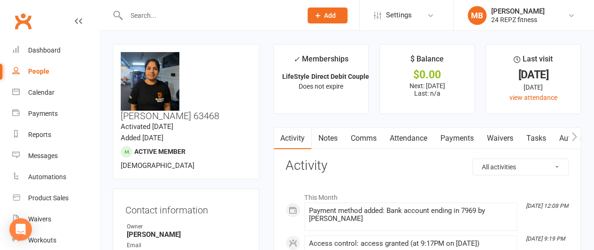
click at [456, 132] on link "Payments" at bounding box center [457, 139] width 47 height 22
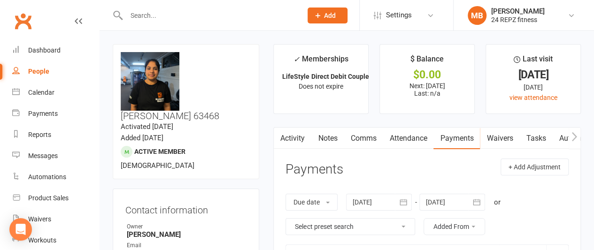
click at [141, 19] on input "text" at bounding box center [210, 15] width 172 height 13
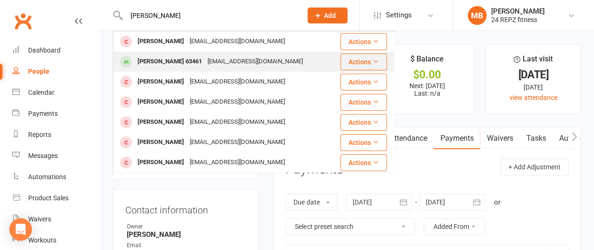
type input "[PERSON_NAME]"
click at [158, 64] on div "[PERSON_NAME] 63461" at bounding box center [170, 62] width 70 height 14
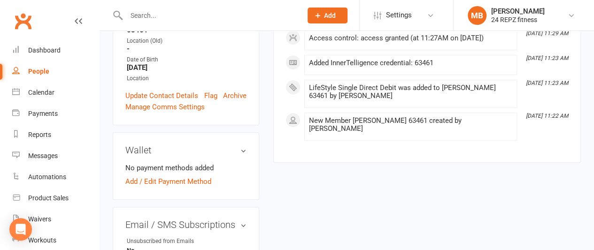
scroll to position [295, 0]
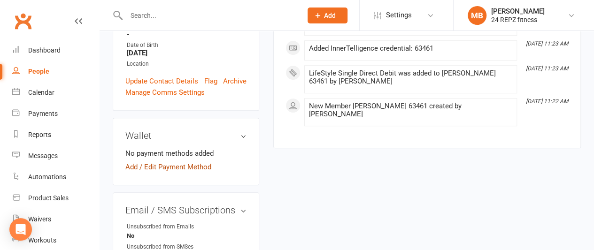
click at [154, 162] on link "Add / Edit Payment Method" at bounding box center [168, 167] width 86 height 11
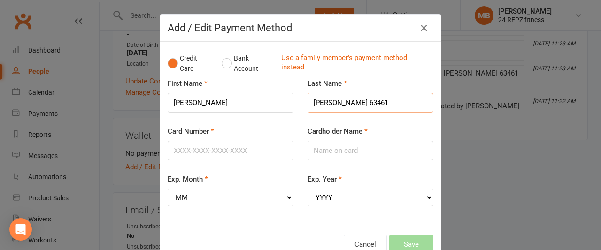
drag, startPoint x: 362, startPoint y: 95, endPoint x: 334, endPoint y: 107, distance: 30.8
click at [334, 107] on input "[PERSON_NAME] 63461" at bounding box center [371, 103] width 126 height 20
type input "[PERSON_NAME]"
click at [212, 146] on input "Card Number" at bounding box center [231, 151] width 126 height 20
type input "[CREDIT_CARD_NUMBER]"
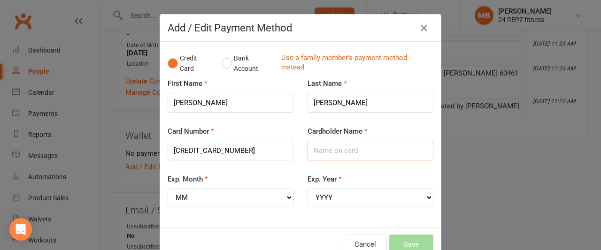
click at [343, 146] on input "Cardholder Name" at bounding box center [371, 151] width 126 height 20
type input "MFV [PERSON_NAME]"
click at [286, 195] on select "MM 01 02 03 04 05 06 07 08 09 10 11 12" at bounding box center [231, 198] width 126 height 18
select select "08"
click at [168, 189] on select "MM 01 02 03 04 05 06 07 08 09 10 11 12" at bounding box center [231, 198] width 126 height 18
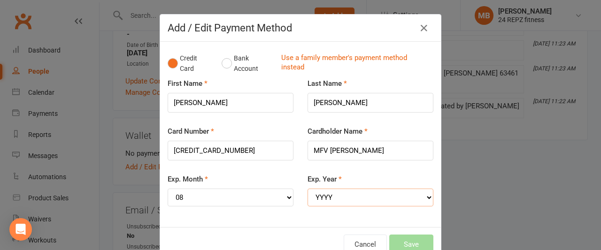
click at [429, 199] on select "YYYY 2025 2026 2027 2028 2029 2030 2031 2032 2033 2034" at bounding box center [371, 198] width 126 height 18
select select "2027"
click at [308, 189] on select "YYYY 2025 2026 2027 2028 2029 2030 2031 2032 2033 2034" at bounding box center [371, 198] width 126 height 18
click at [415, 243] on button "Save" at bounding box center [412, 245] width 44 height 20
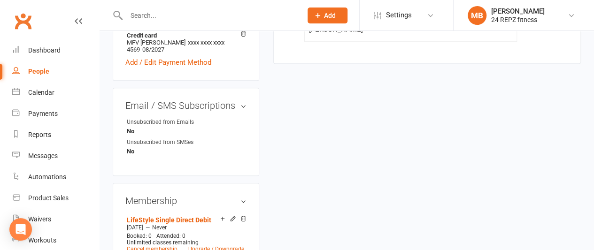
scroll to position [505, 0]
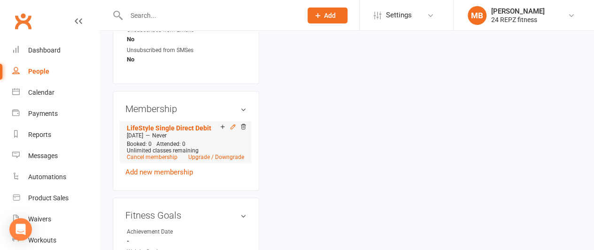
click at [229, 124] on div at bounding box center [232, 128] width 30 height 8
click at [232, 124] on icon at bounding box center [233, 127] width 7 height 7
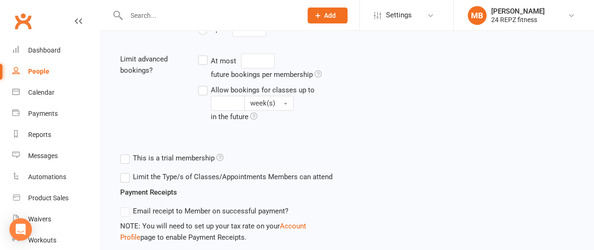
scroll to position [421, 0]
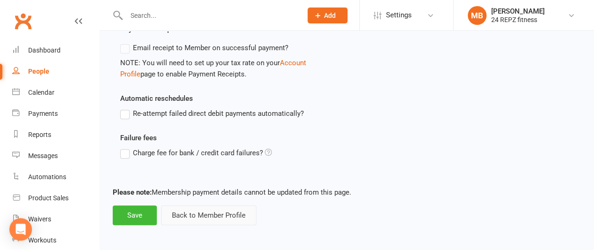
click at [208, 218] on button "Back to Member Profile" at bounding box center [208, 216] width 95 height 20
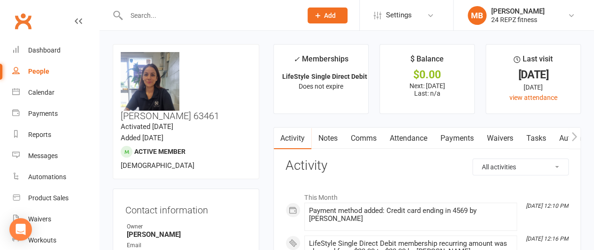
click at [458, 134] on link "Payments" at bounding box center [457, 139] width 47 height 22
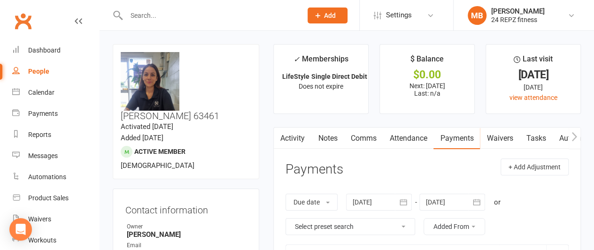
click at [136, 15] on input "text" at bounding box center [210, 15] width 172 height 13
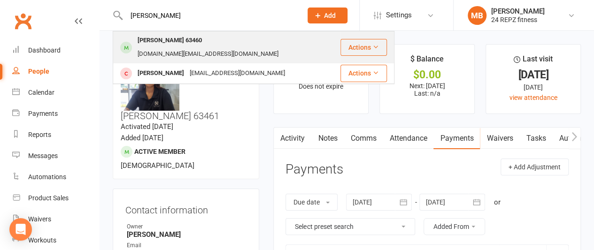
type input "[PERSON_NAME]"
click at [186, 40] on div "[PERSON_NAME] 63460" at bounding box center [170, 41] width 70 height 14
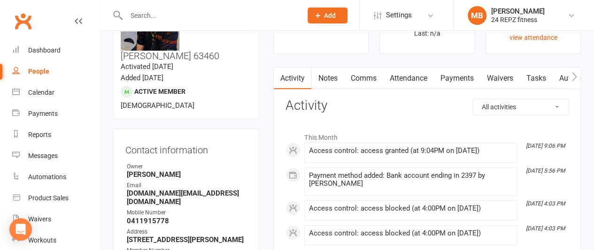
scroll to position [61, 0]
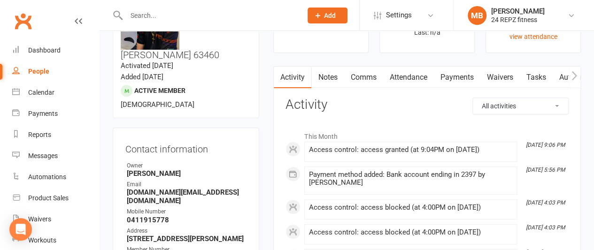
click at [464, 75] on link "Payments" at bounding box center [457, 78] width 47 height 22
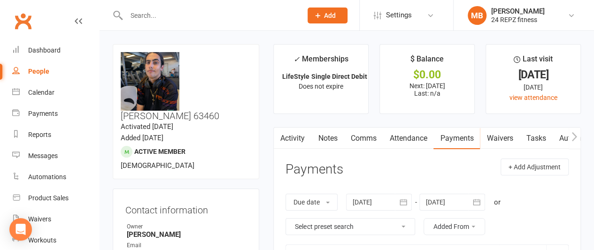
click at [142, 18] on input "text" at bounding box center [210, 15] width 172 height 13
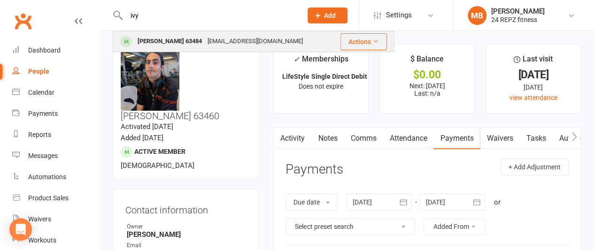
type input "ivy"
click at [156, 39] on div "[PERSON_NAME] 63484" at bounding box center [170, 42] width 70 height 14
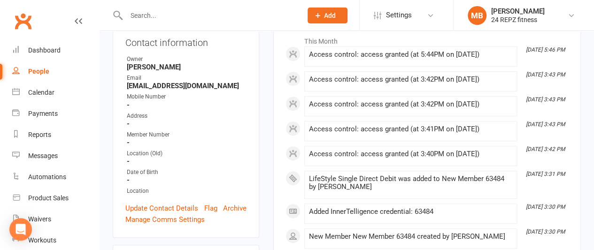
scroll to position [136, 0]
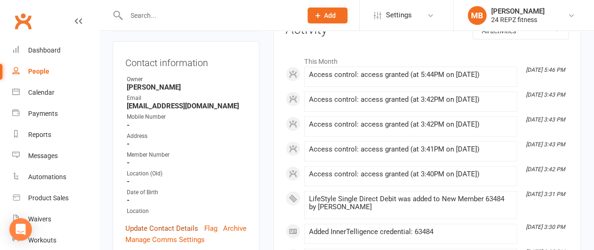
click at [161, 223] on link "Update Contact Details" at bounding box center [161, 228] width 73 height 11
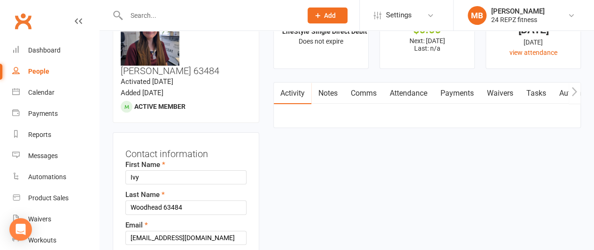
scroll to position [44, 0]
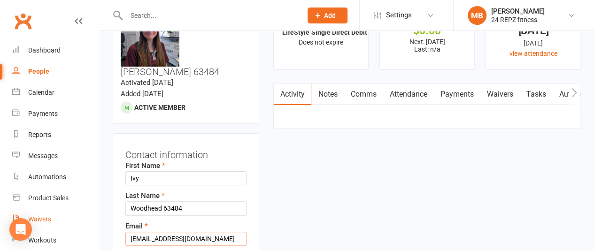
drag, startPoint x: 203, startPoint y: 213, endPoint x: 83, endPoint y: 220, distance: 120.5
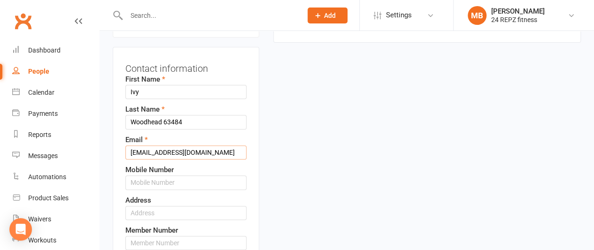
scroll to position [146, 0]
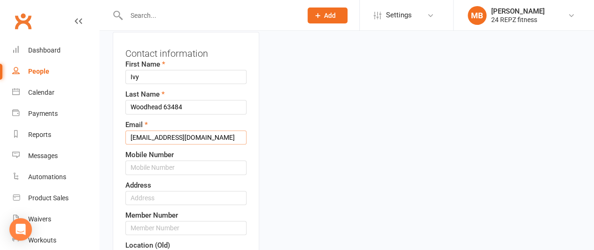
type input "[EMAIL_ADDRESS][DOMAIN_NAME]"
click at [190, 161] on input "text" at bounding box center [185, 168] width 121 height 14
type input "63484"
click at [170, 191] on input "text" at bounding box center [185, 198] width 121 height 14
type input "[STREET_ADDRESS]"
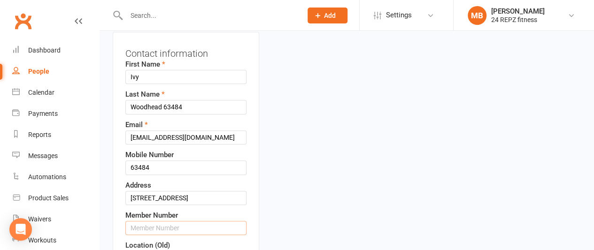
click at [187, 221] on input "text" at bounding box center [185, 228] width 121 height 14
drag, startPoint x: 153, startPoint y: 143, endPoint x: 120, endPoint y: 147, distance: 33.2
click at [120, 147] on div "Contact information First Name Ivy Last Name [PERSON_NAME] 63484 Email [EMAIL_A…" at bounding box center [186, 214] width 147 height 365
type input "0493601945"
click at [152, 221] on input "text" at bounding box center [185, 228] width 121 height 14
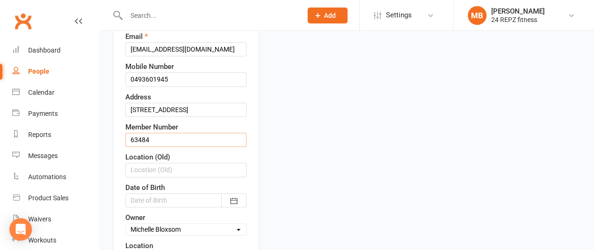
scroll to position [245, 0]
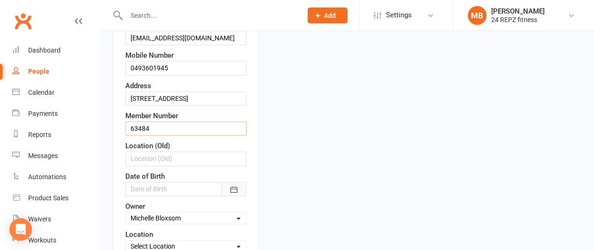
type input "63484"
click at [242, 182] on button "button" at bounding box center [233, 189] width 25 height 14
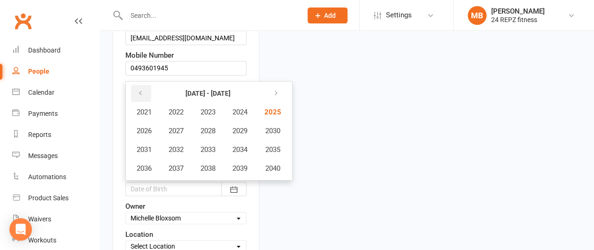
click at [143, 90] on icon "button" at bounding box center [140, 94] width 7 height 8
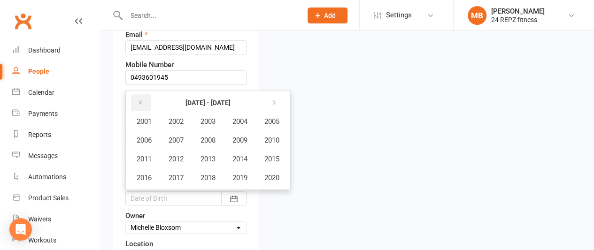
scroll to position [235, 0]
click at [278, 137] on span "2010" at bounding box center [272, 141] width 15 height 8
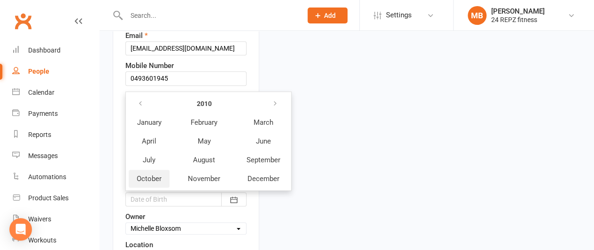
click at [152, 175] on span "October" at bounding box center [149, 179] width 25 height 8
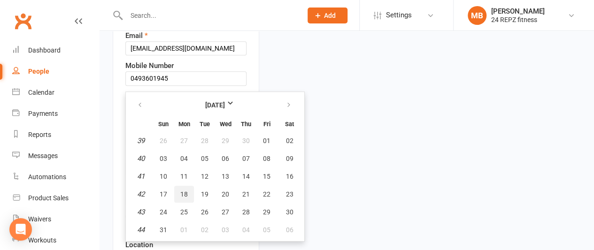
click at [187, 191] on span "18" at bounding box center [184, 195] width 8 height 8
type input "[DATE]"
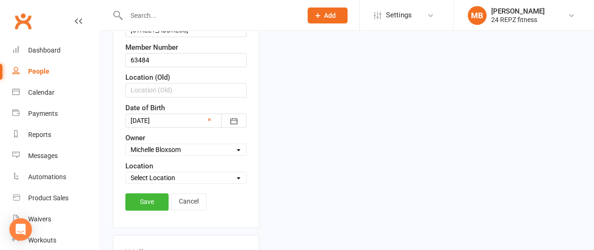
scroll to position [319, 0]
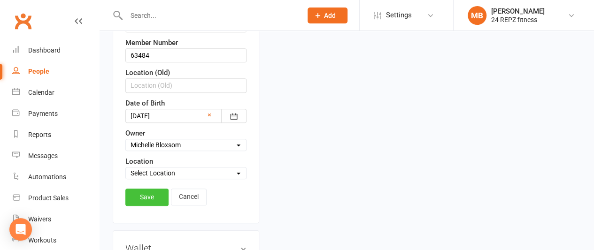
click at [140, 189] on link "Save" at bounding box center [146, 197] width 43 height 17
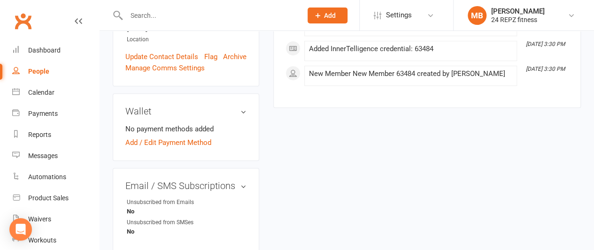
scroll to position [315, 0]
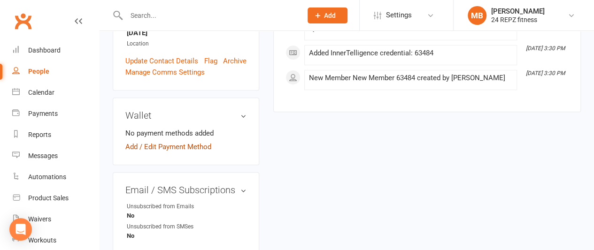
click at [165, 141] on link "Add / Edit Payment Method" at bounding box center [168, 146] width 86 height 11
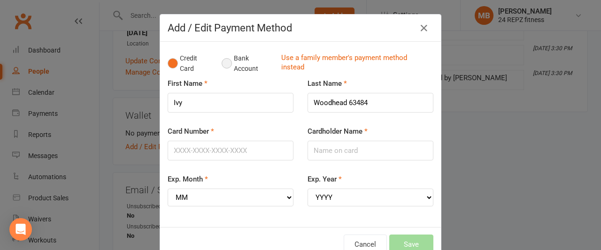
click at [222, 61] on button "Bank Account" at bounding box center [248, 63] width 52 height 29
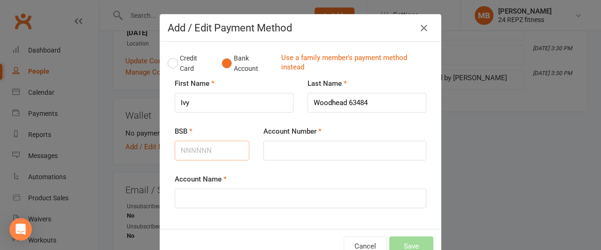
click at [194, 148] on input "BSB" at bounding box center [212, 151] width 75 height 20
type input "064406"
click at [290, 149] on input "Account Number" at bounding box center [345, 151] width 163 height 20
type input "10874724"
click at [212, 197] on input "Account Name" at bounding box center [301, 199] width 252 height 20
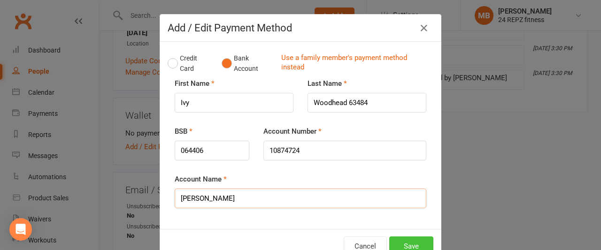
type input "[PERSON_NAME]"
click at [409, 240] on button "Save" at bounding box center [412, 247] width 44 height 20
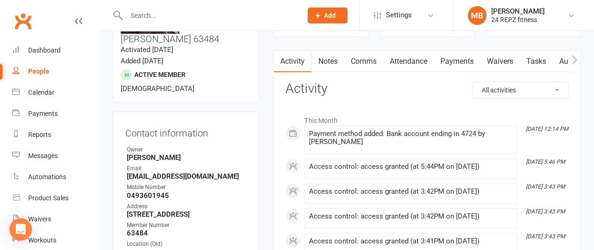
scroll to position [0, 0]
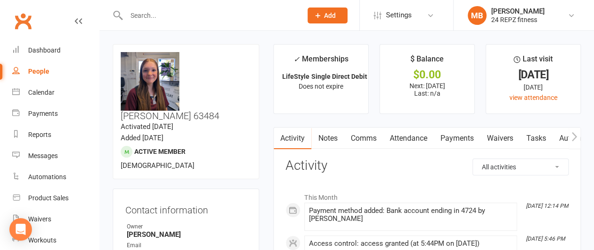
click at [129, 16] on input "text" at bounding box center [210, 15] width 172 height 13
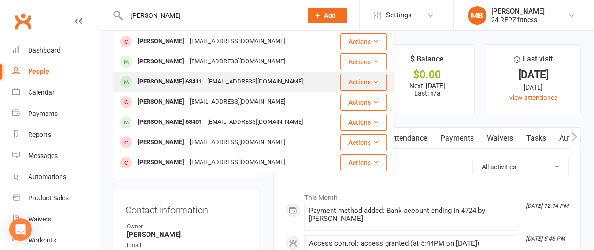
type input "[PERSON_NAME]"
click at [165, 83] on div "[PERSON_NAME] 63411" at bounding box center [170, 82] width 70 height 14
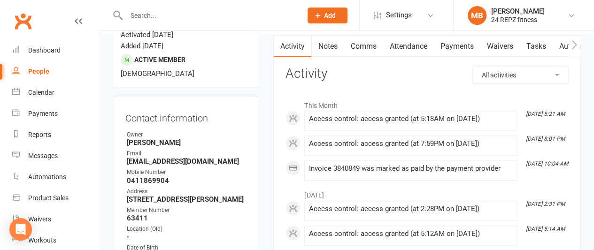
scroll to position [56, 0]
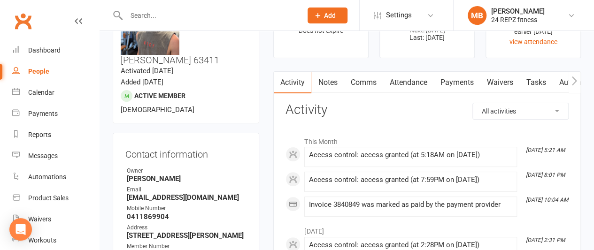
click at [456, 78] on link "Payments" at bounding box center [457, 83] width 47 height 22
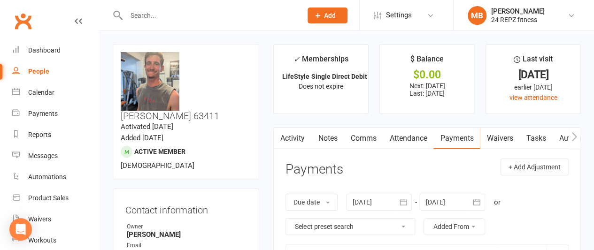
click at [166, 18] on input "text" at bounding box center [210, 15] width 172 height 13
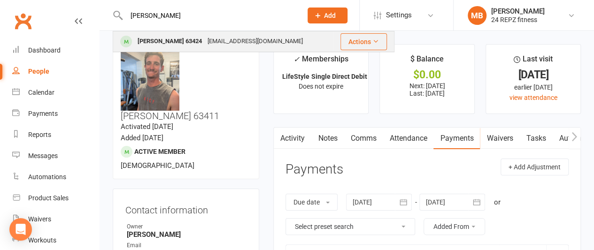
type input "[PERSON_NAME]"
click at [185, 41] on div "[PERSON_NAME] 63424" at bounding box center [170, 42] width 70 height 14
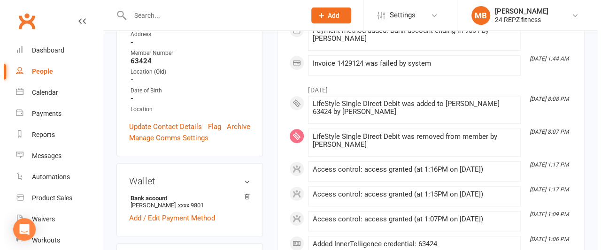
scroll to position [241, 0]
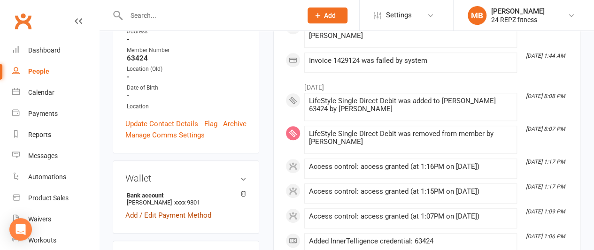
click at [148, 210] on link "Add / Edit Payment Method" at bounding box center [168, 215] width 86 height 11
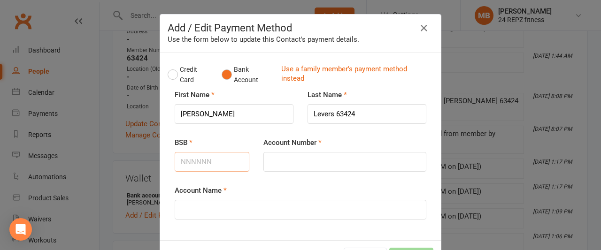
click at [213, 158] on input "BSB" at bounding box center [212, 162] width 75 height 20
type input "654000"
click at [286, 159] on input "Account Number" at bounding box center [345, 162] width 163 height 20
type input "64229801"
click at [189, 214] on input "Account Name" at bounding box center [301, 210] width 252 height 20
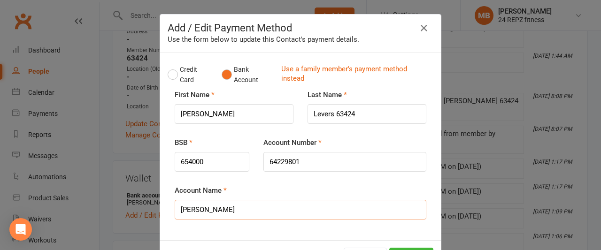
type input "[PERSON_NAME]"
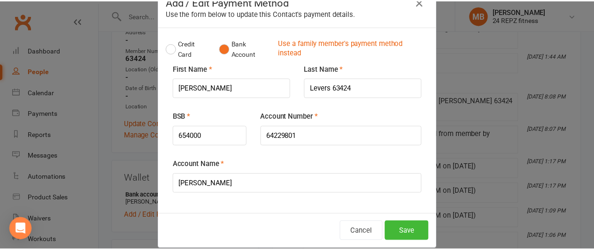
scroll to position [31, 0]
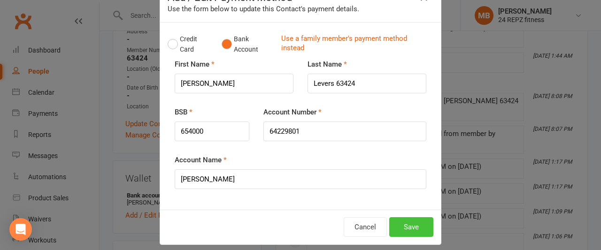
click at [405, 225] on button "Save" at bounding box center [412, 228] width 44 height 20
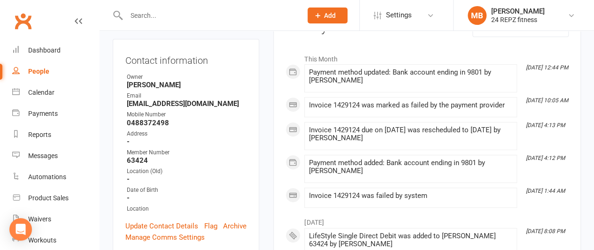
scroll to position [77, 0]
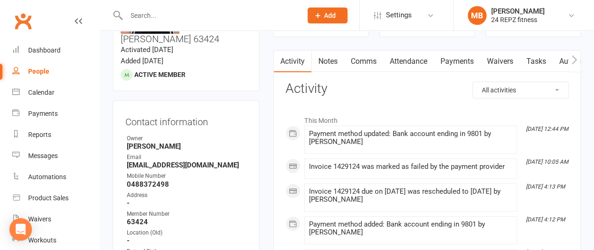
click at [458, 58] on link "Payments" at bounding box center [457, 62] width 47 height 22
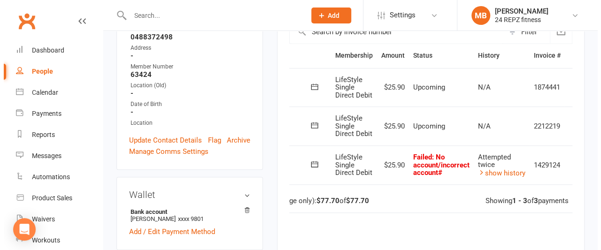
scroll to position [0, 59]
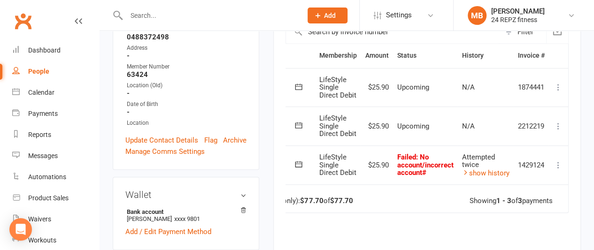
click at [562, 128] on icon at bounding box center [558, 126] width 9 height 9
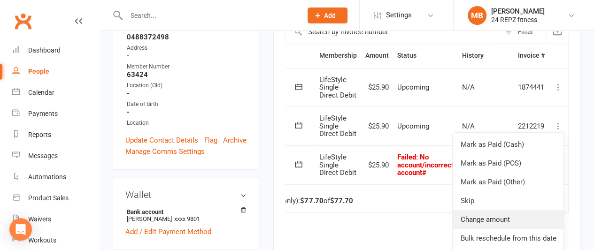
click at [498, 217] on link "Change amount" at bounding box center [508, 219] width 111 height 19
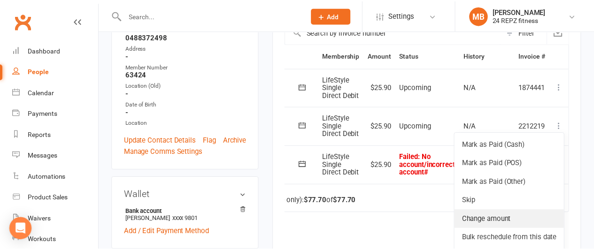
scroll to position [0, 55]
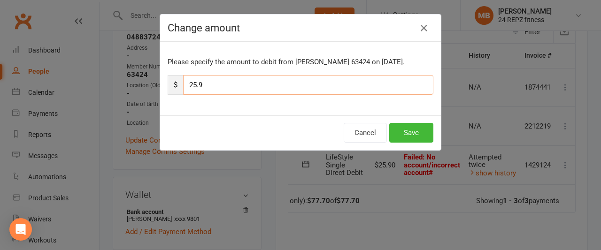
drag, startPoint x: 201, startPoint y: 85, endPoint x: 181, endPoint y: 87, distance: 20.3
click at [183, 87] on input "25.9" at bounding box center [308, 85] width 250 height 20
type input "51"
click at [413, 132] on button "Save" at bounding box center [412, 133] width 44 height 20
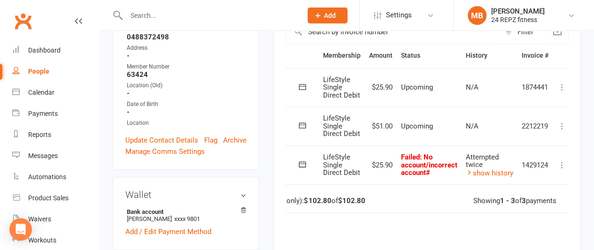
click at [562, 125] on icon at bounding box center [562, 126] width 9 height 9
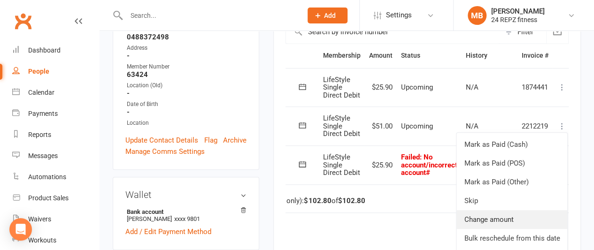
click at [488, 210] on link "Change amount" at bounding box center [512, 219] width 111 height 19
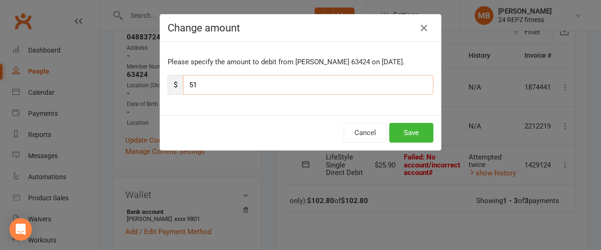
drag, startPoint x: 206, startPoint y: 85, endPoint x: 161, endPoint y: 85, distance: 44.6
click at [161, 85] on div "Please specify the amount to debit from [PERSON_NAME] 63424 on [DATE]. $ 51" at bounding box center [300, 79] width 281 height 74
type input "25.90"
click at [401, 127] on button "Save" at bounding box center [412, 133] width 44 height 20
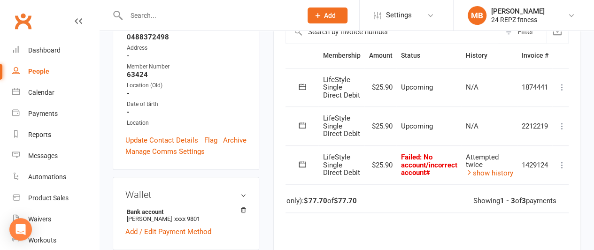
click at [302, 164] on icon at bounding box center [302, 164] width 9 height 9
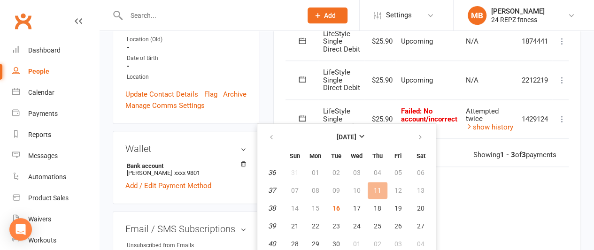
scroll to position [289, 0]
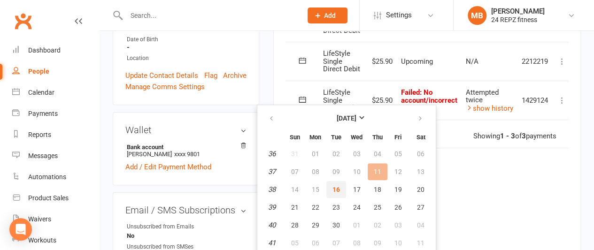
click at [336, 188] on span "16" at bounding box center [337, 190] width 8 height 8
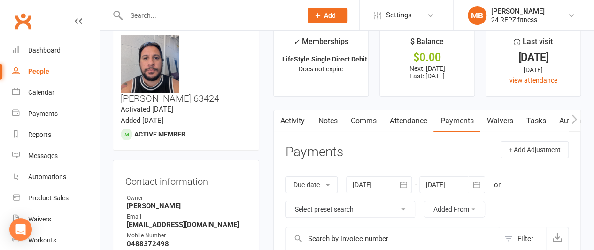
scroll to position [0, 0]
